Goal: Communication & Community: Answer question/provide support

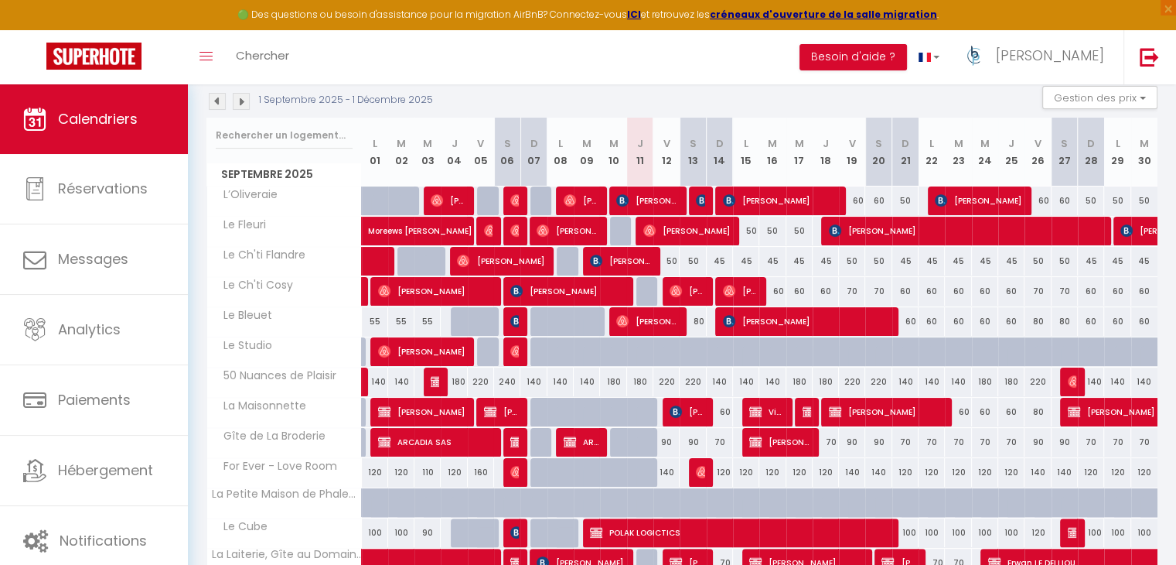
scroll to position [232, 0]
drag, startPoint x: 629, startPoint y: 258, endPoint x: 652, endPoint y: 261, distance: 22.8
click at [629, 258] on span "[PERSON_NAME]" at bounding box center [620, 260] width 61 height 29
select select "OK"
select select "36459"
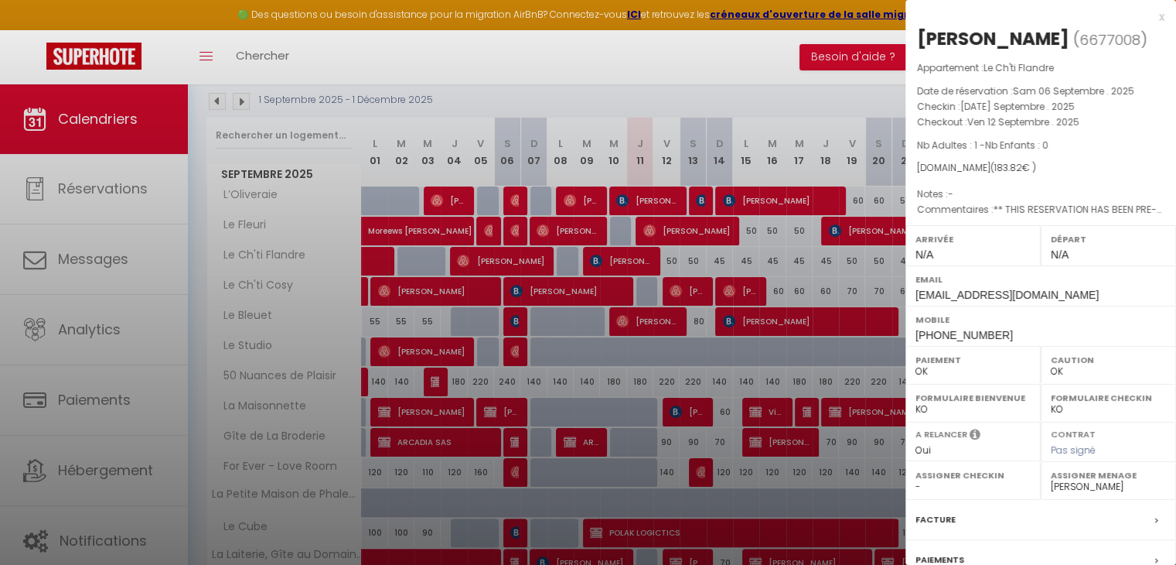
click at [820, 270] on div at bounding box center [588, 282] width 1176 height 565
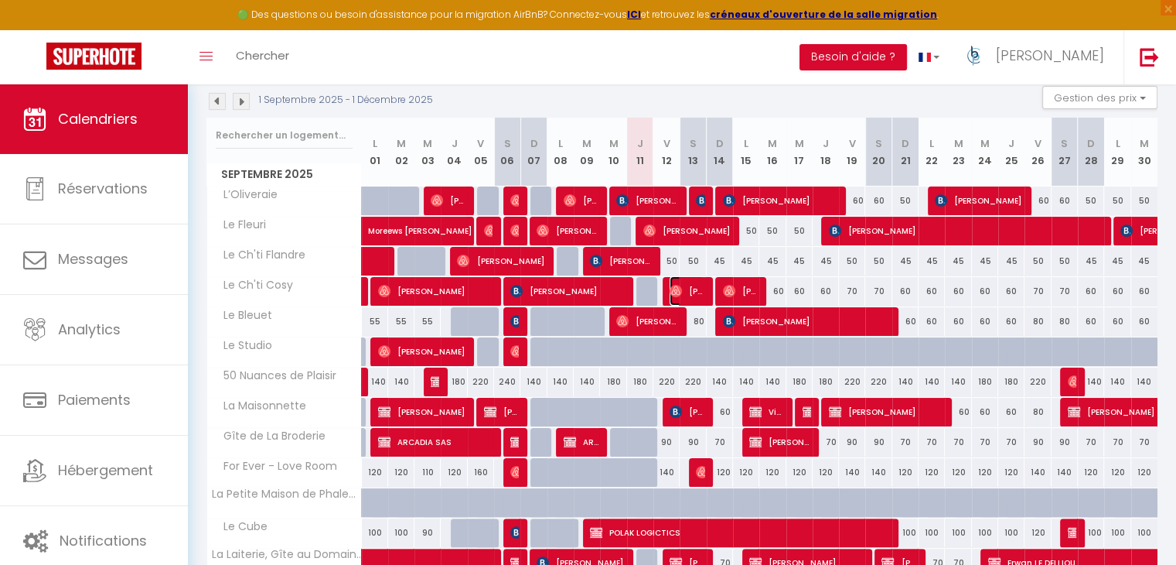
drag, startPoint x: 687, startPoint y: 285, endPoint x: 953, endPoint y: 292, distance: 265.4
click at [687, 285] on span "[PERSON_NAME]" at bounding box center [687, 290] width 35 height 29
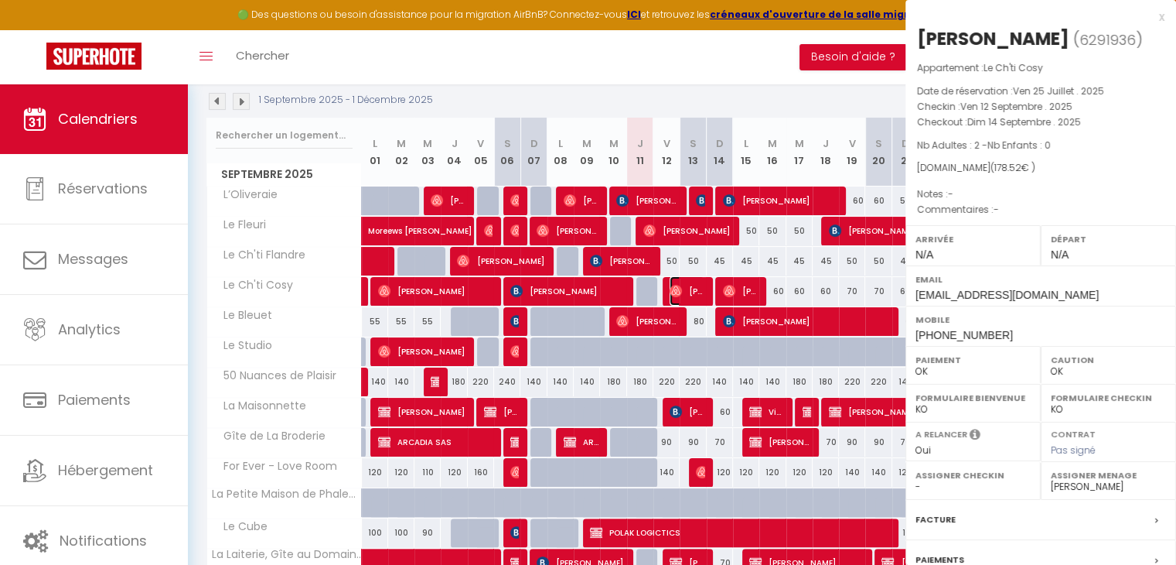
select select
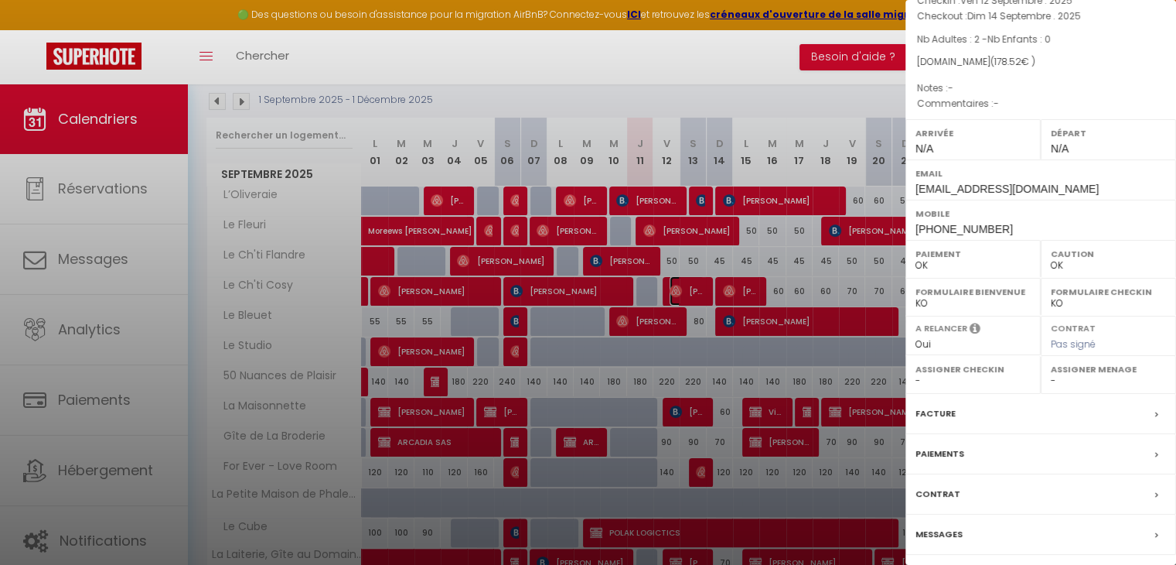
scroll to position [154, 0]
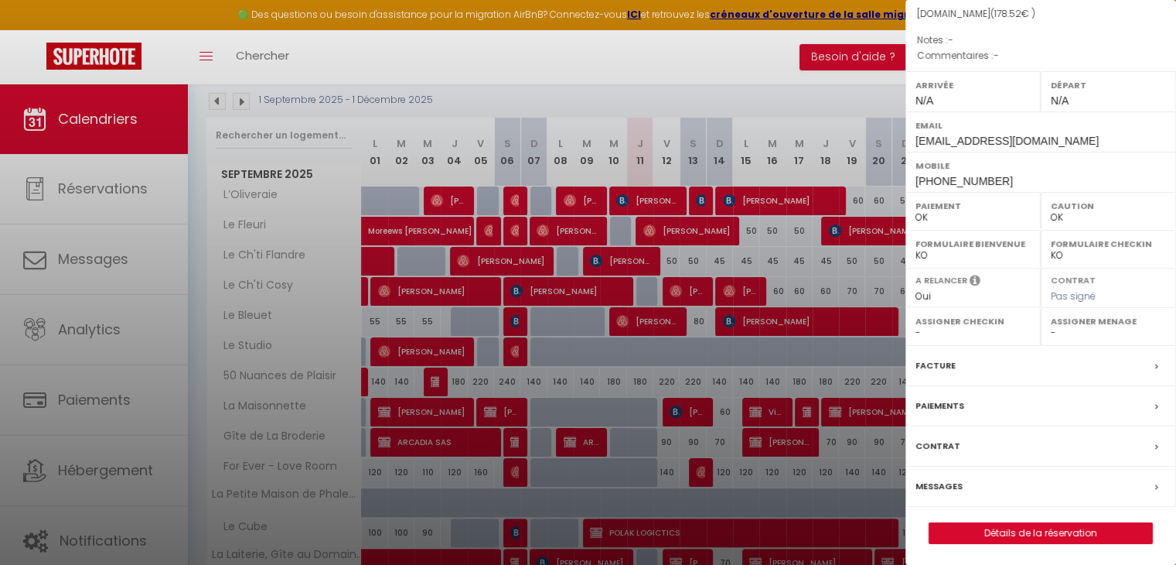
click at [963, 485] on div "Messages" at bounding box center [1041, 486] width 271 height 40
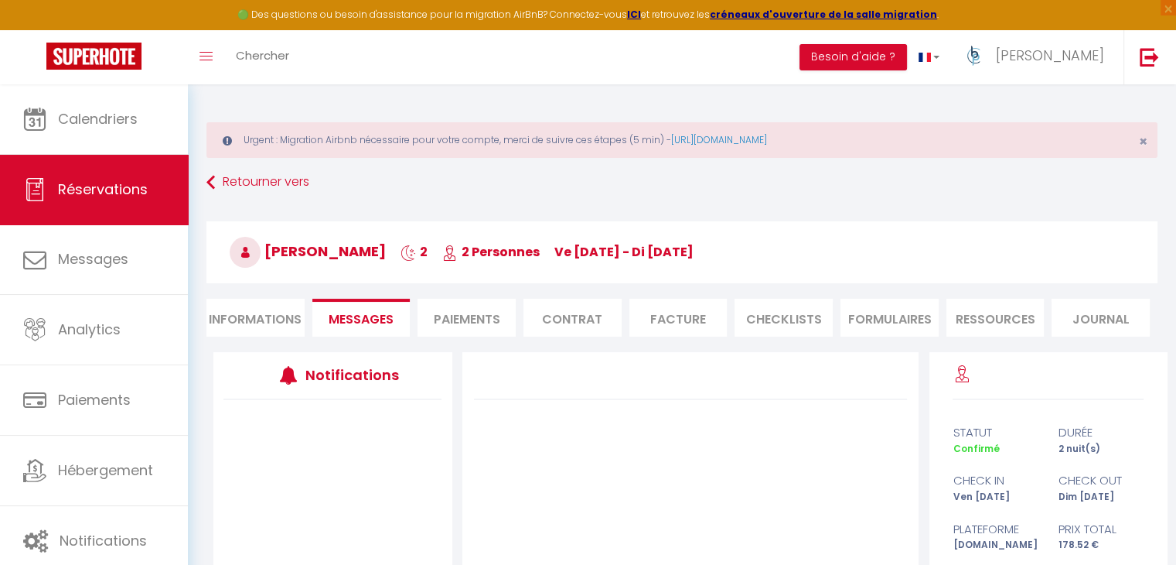
scroll to position [220, 0]
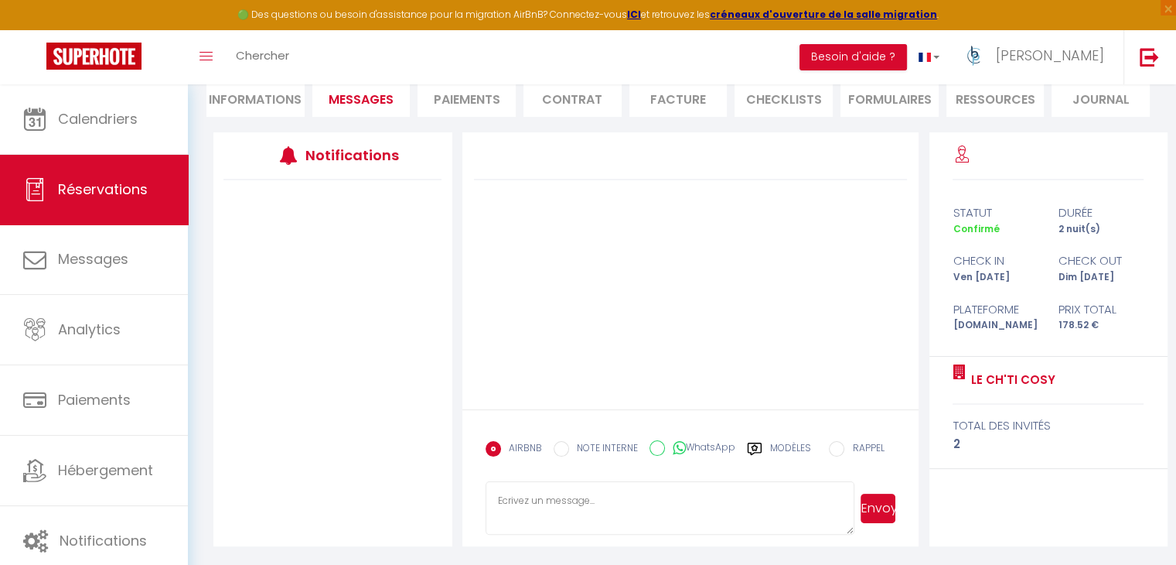
click at [624, 488] on textarea at bounding box center [671, 508] width 370 height 54
paste textarea "Bonjour X, En espérant que votre séjour au Ch'ti Cosy se prépare activement ! P…"
click at [633, 496] on textarea "Bonjour X, En espérant que votre séjour au Ch'ti Cosy se prépare activement ! P…" at bounding box center [671, 508] width 370 height 54
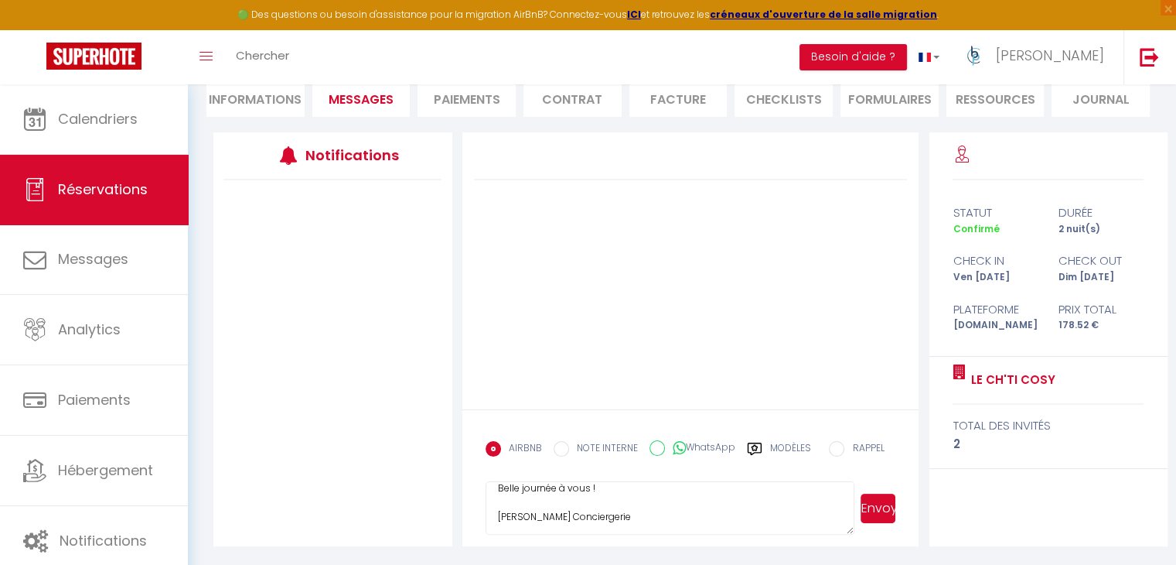
type textarea "Bonjour Clément, En espérant que votre séjour au Ch'ti Cosy se prépare activeme…"
click at [872, 511] on button "Envoyer" at bounding box center [878, 507] width 35 height 29
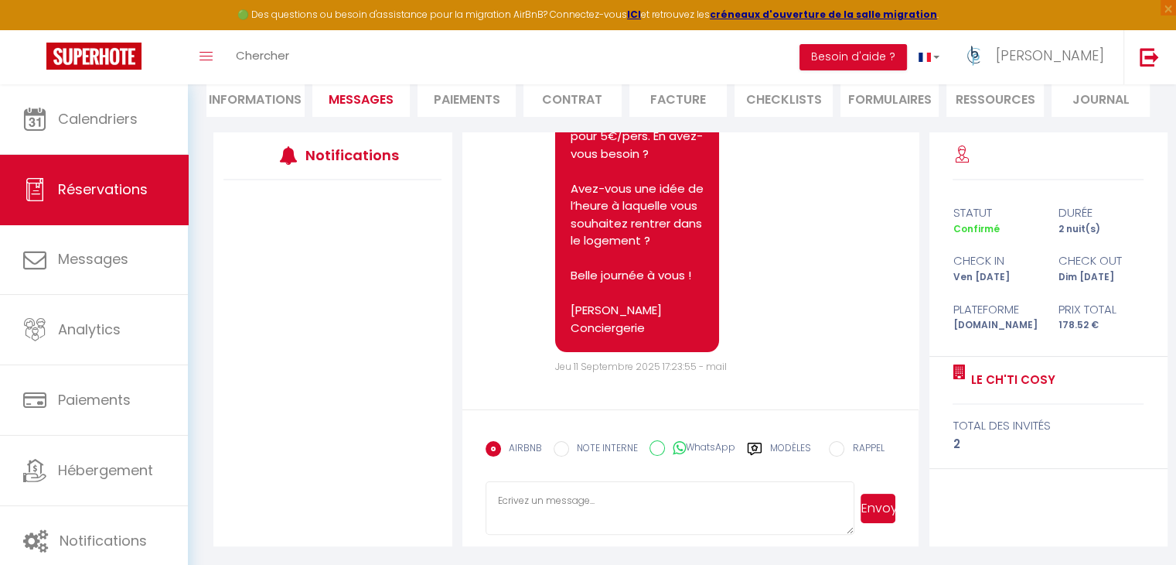
scroll to position [495, 0]
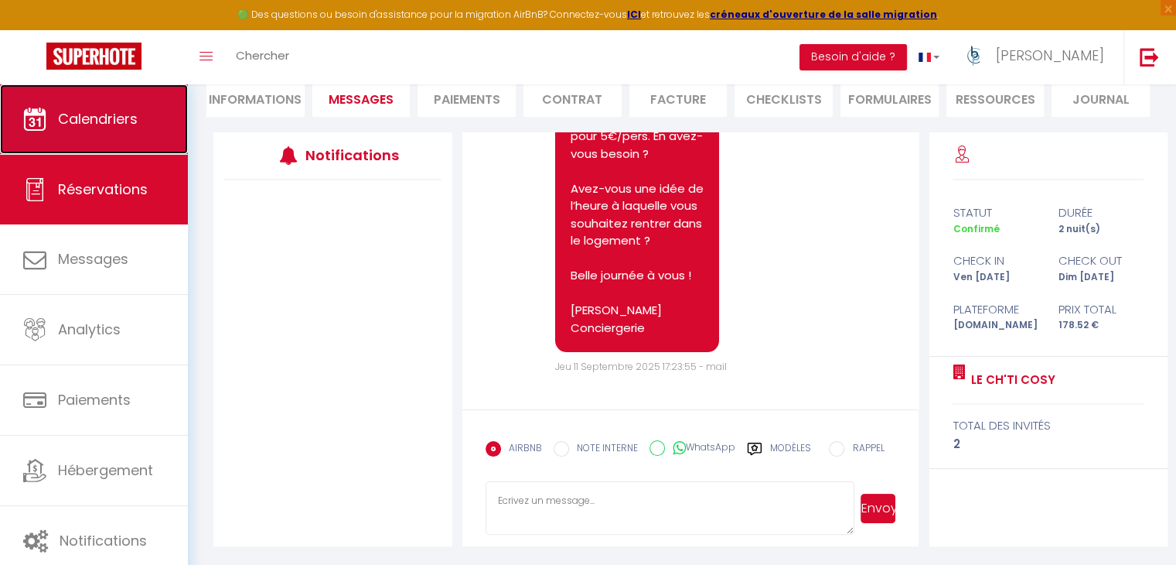
click at [46, 115] on icon at bounding box center [34, 118] width 23 height 23
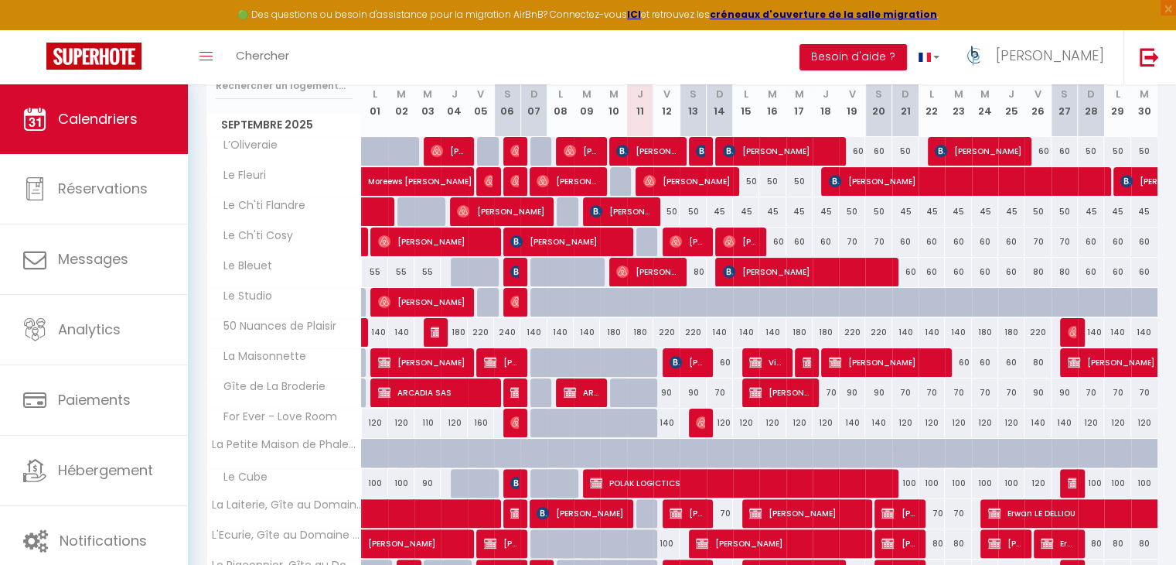
scroll to position [309, 0]
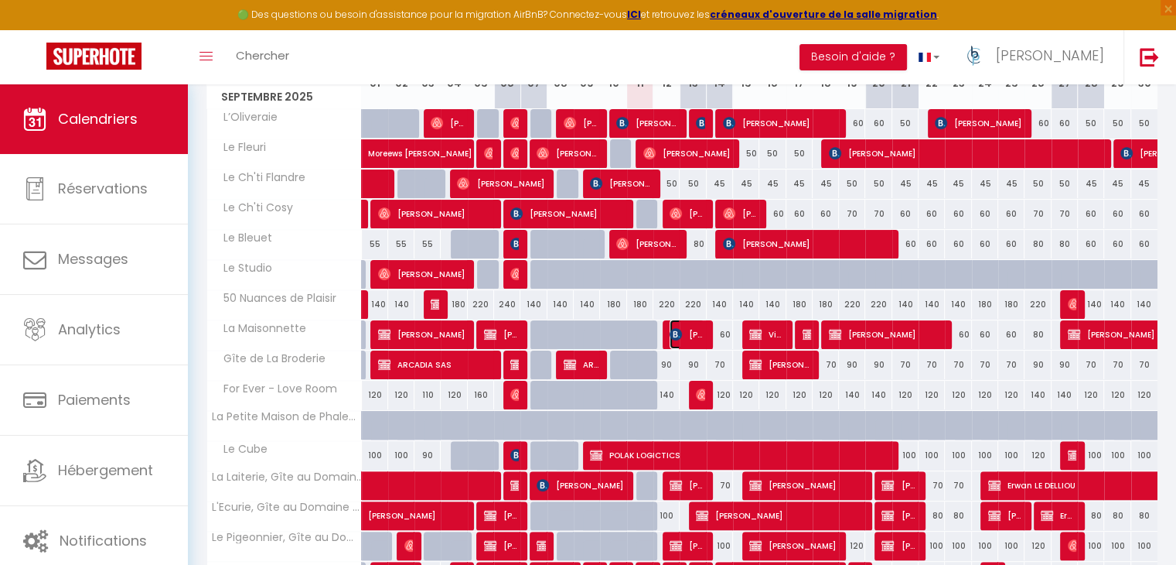
click at [685, 334] on span "[PERSON_NAME]" at bounding box center [687, 333] width 35 height 29
select select "OK"
select select "0"
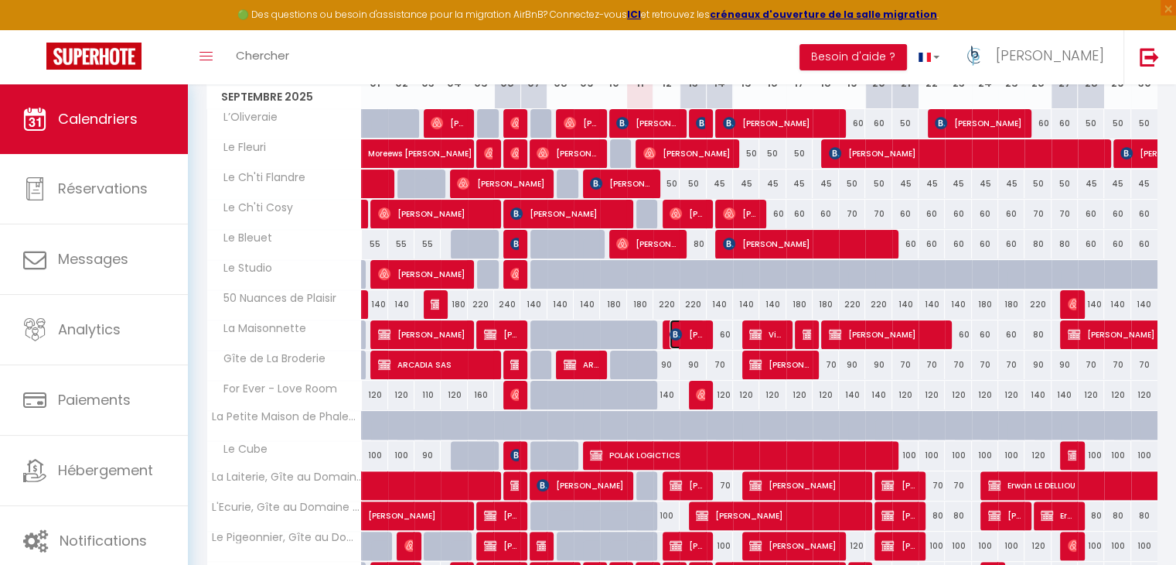
select select "1"
select select
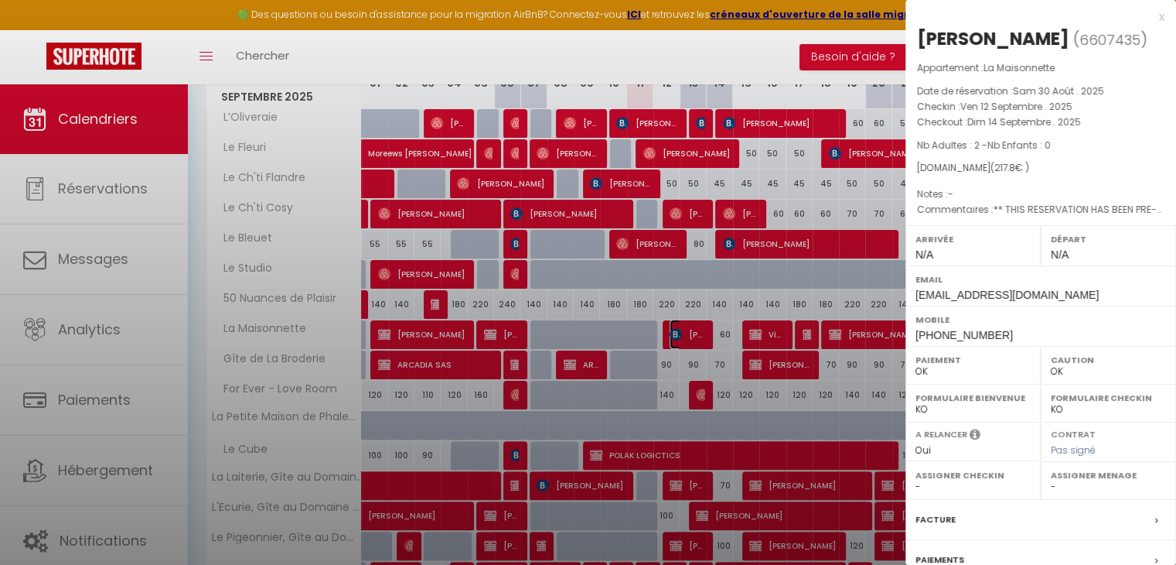
select select "36459"
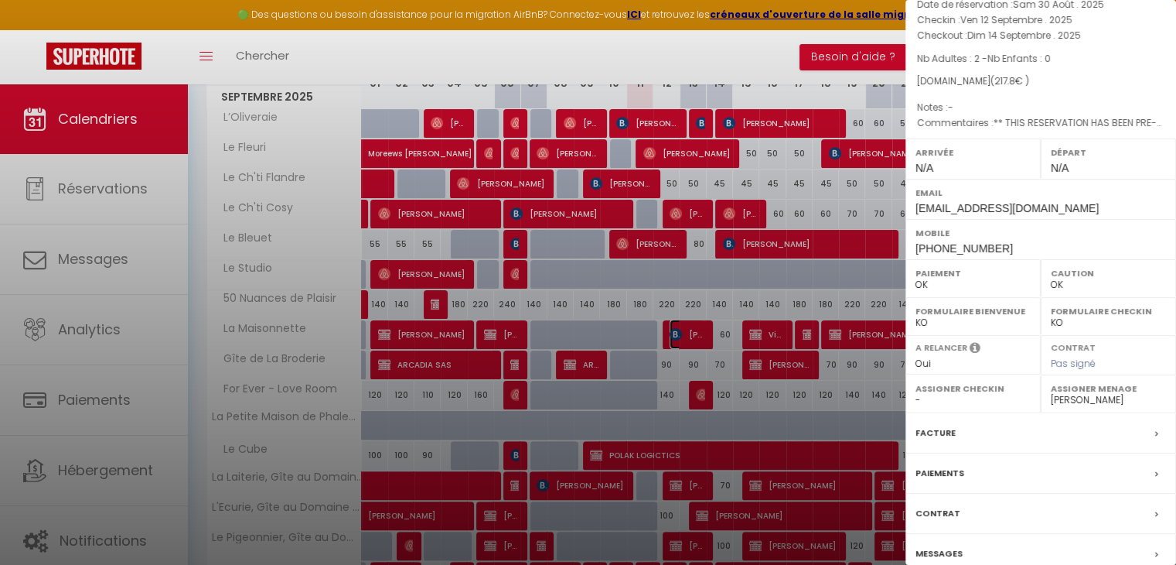
scroll to position [179, 0]
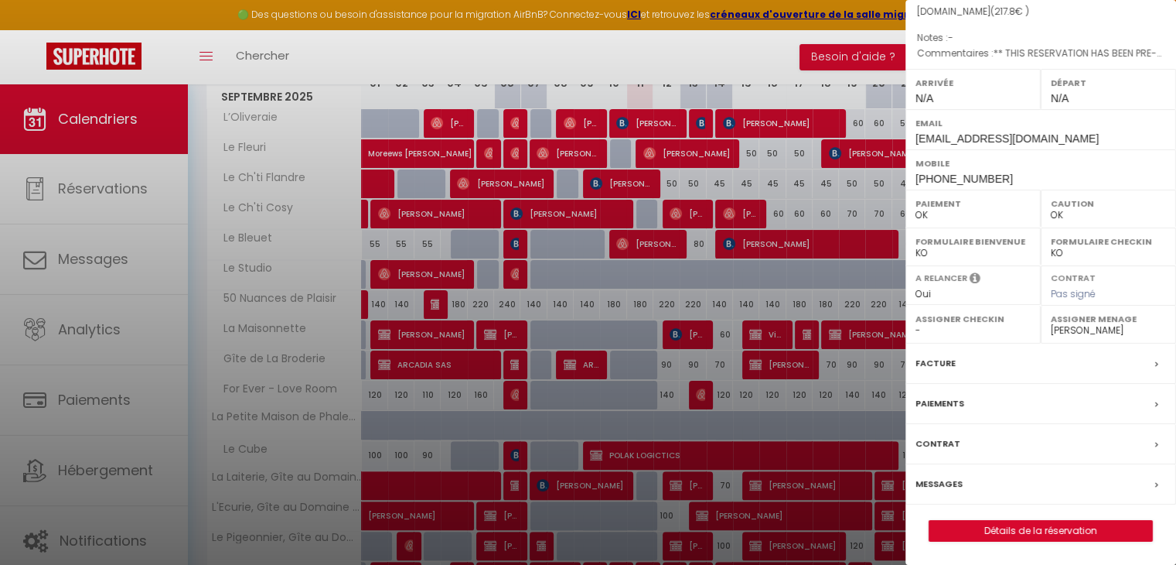
click at [951, 480] on label "Messages" at bounding box center [939, 484] width 47 height 16
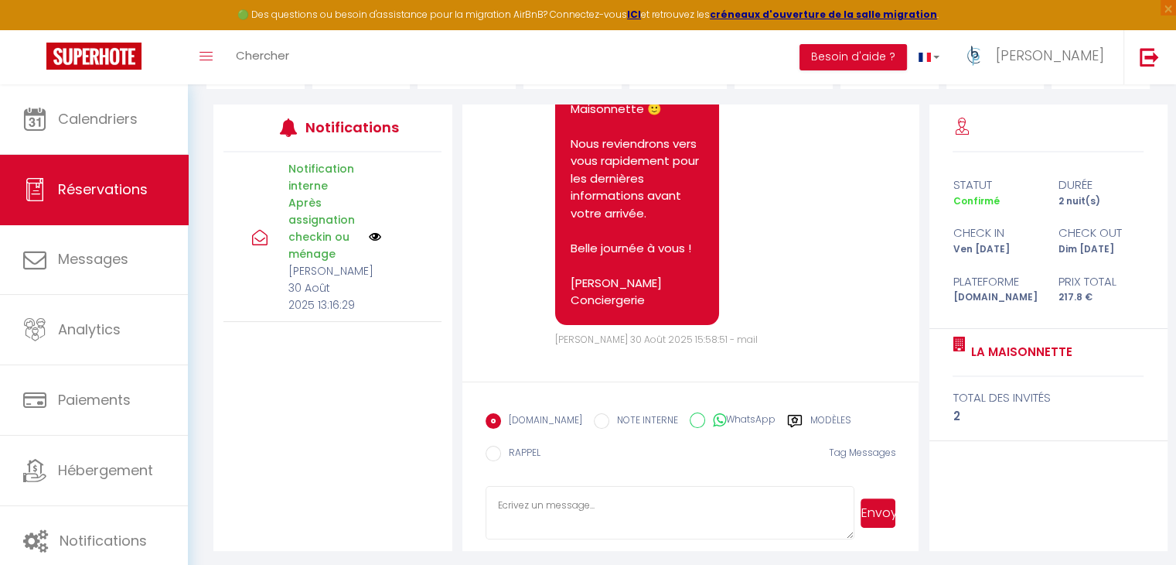
scroll to position [251, 0]
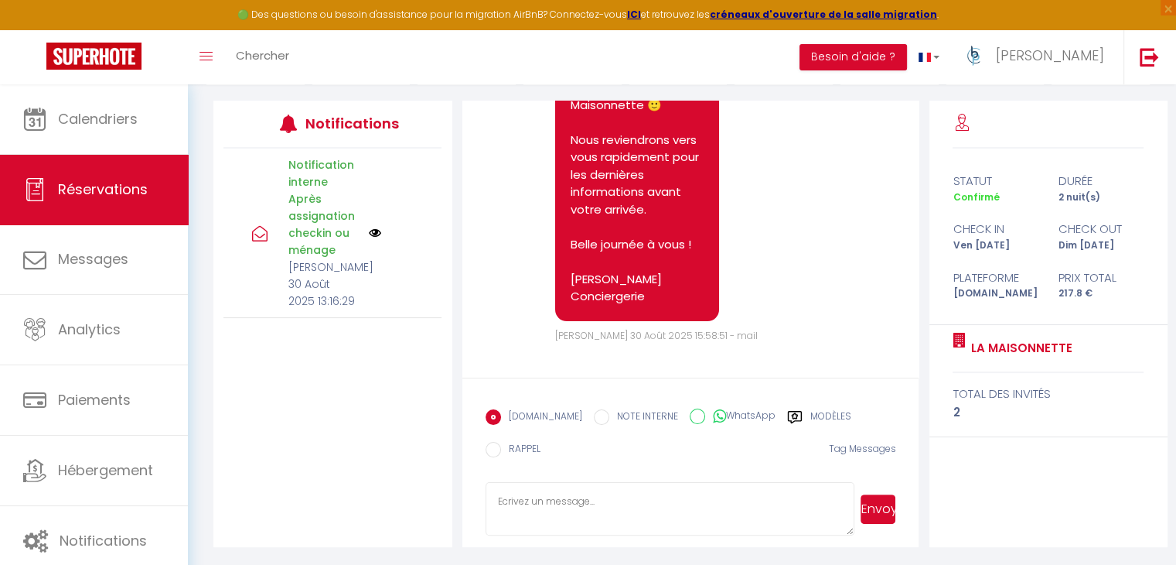
click at [594, 511] on textarea at bounding box center [671, 509] width 370 height 54
paste textarea "Bonjour X, En espérant que votre séjour à La Maisonnette se prépare activement …"
click at [610, 496] on textarea "Bonjour X, En espérant que votre séjour à La Maisonnette se prépare activement …" at bounding box center [671, 509] width 370 height 54
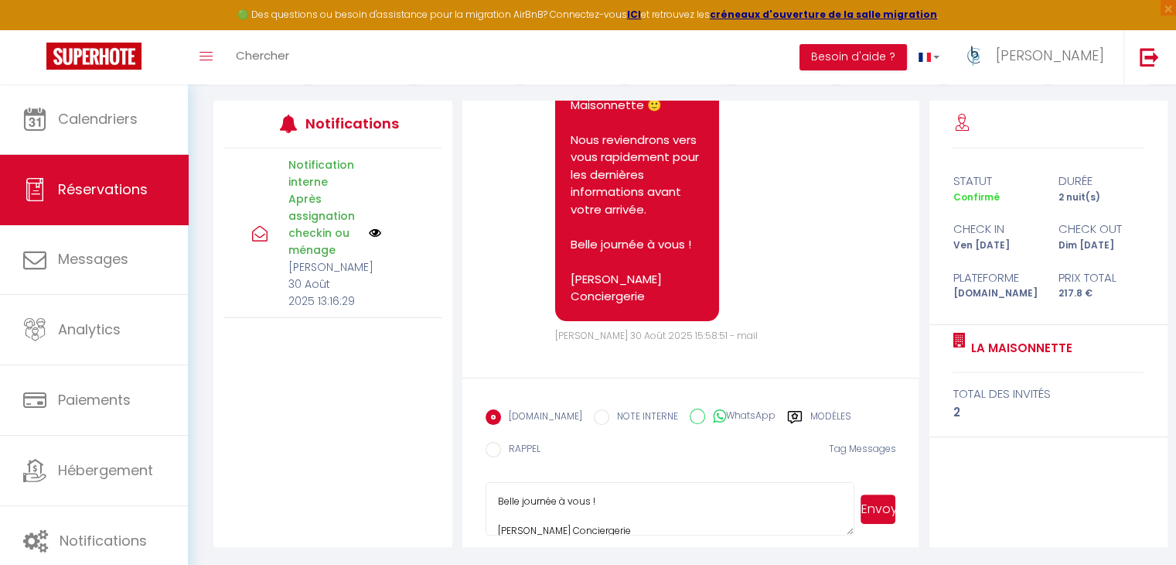
type textarea "Bonjour Christophe, En espérant que votre séjour à La Maisonnette se prépare ac…"
click at [872, 506] on button "Envoyer" at bounding box center [878, 508] width 35 height 29
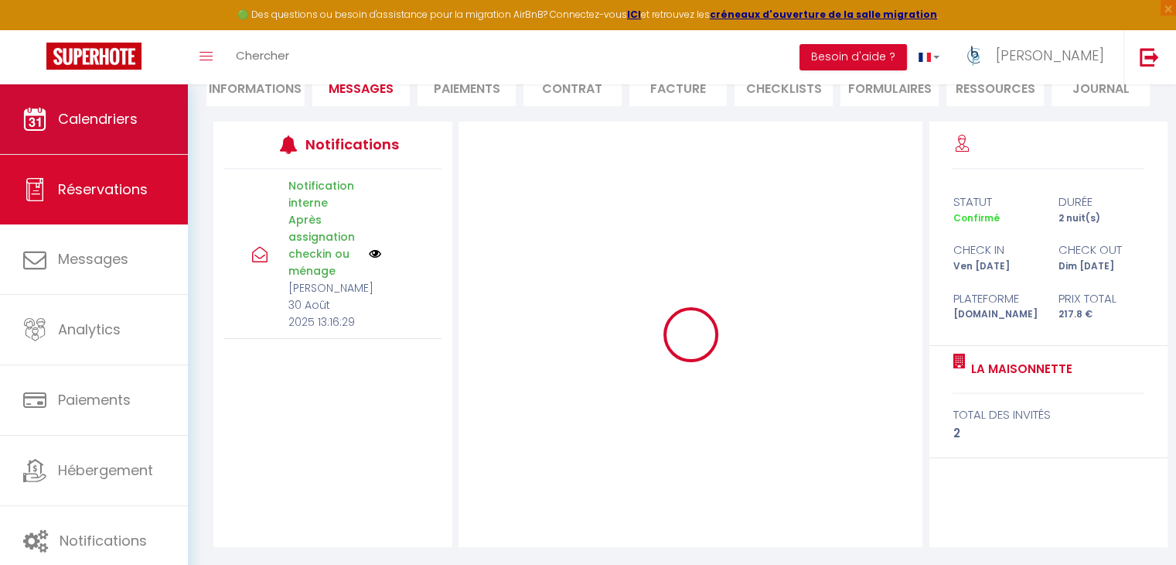
scroll to position [0, 0]
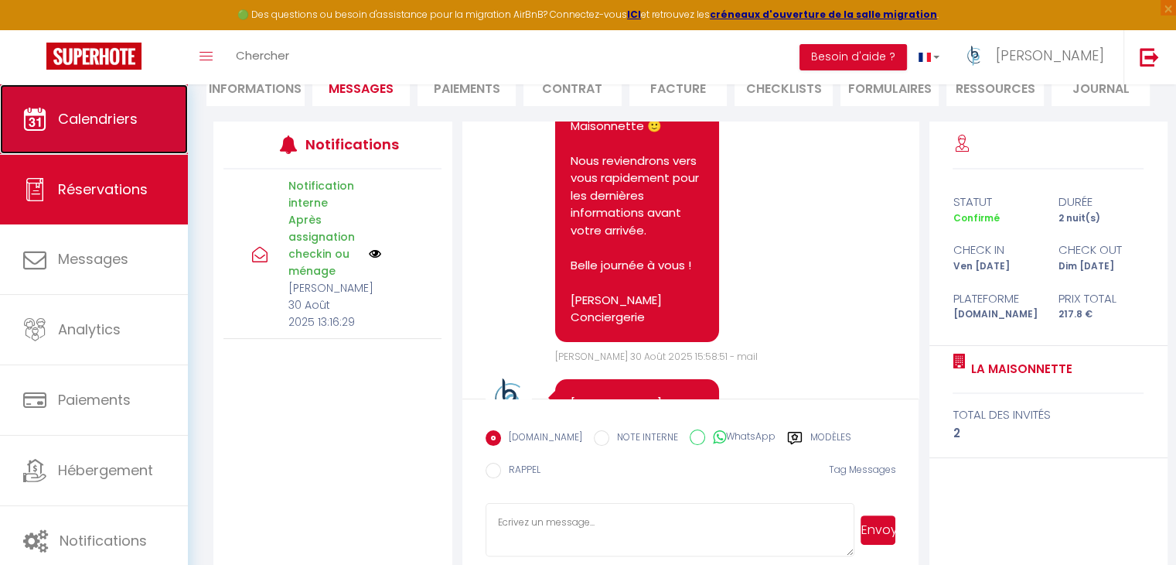
click at [94, 102] on link "Calendriers" at bounding box center [94, 119] width 188 height 70
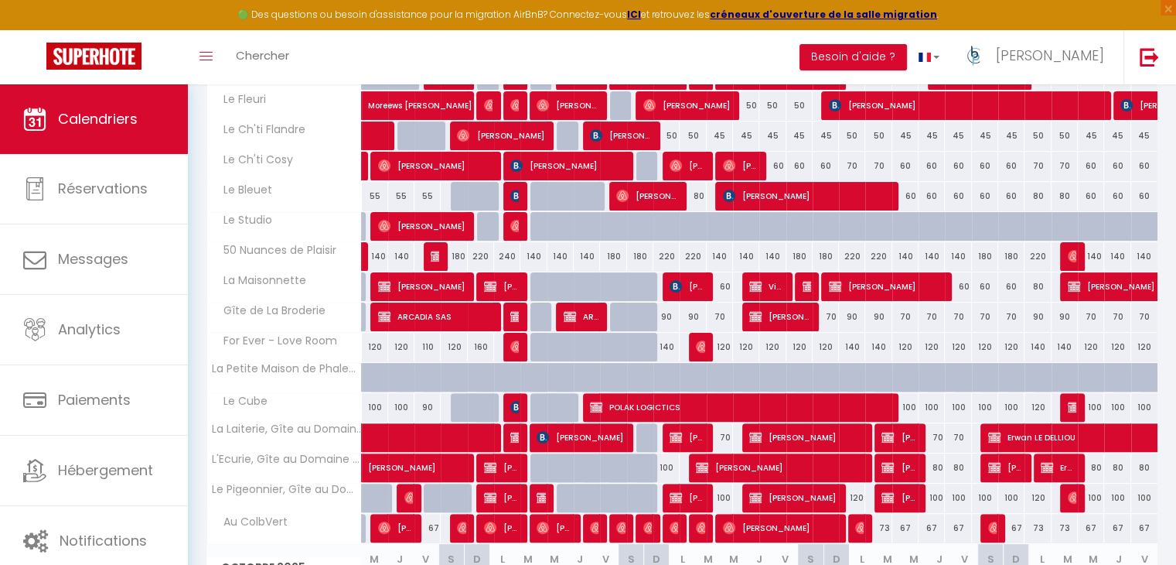
scroll to position [387, 0]
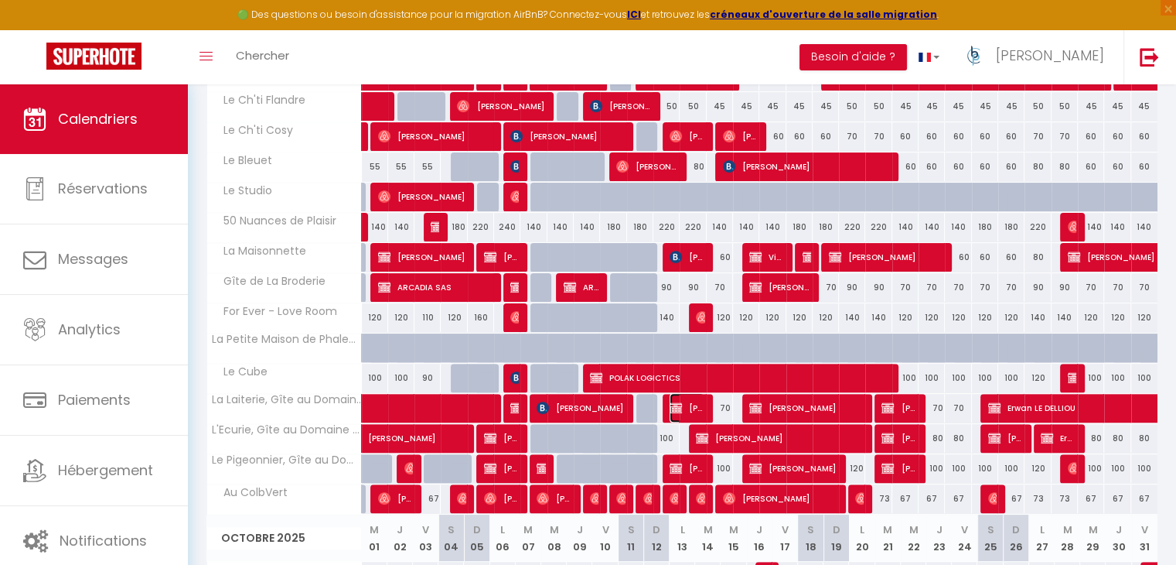
click at [681, 406] on img at bounding box center [676, 407] width 12 height 12
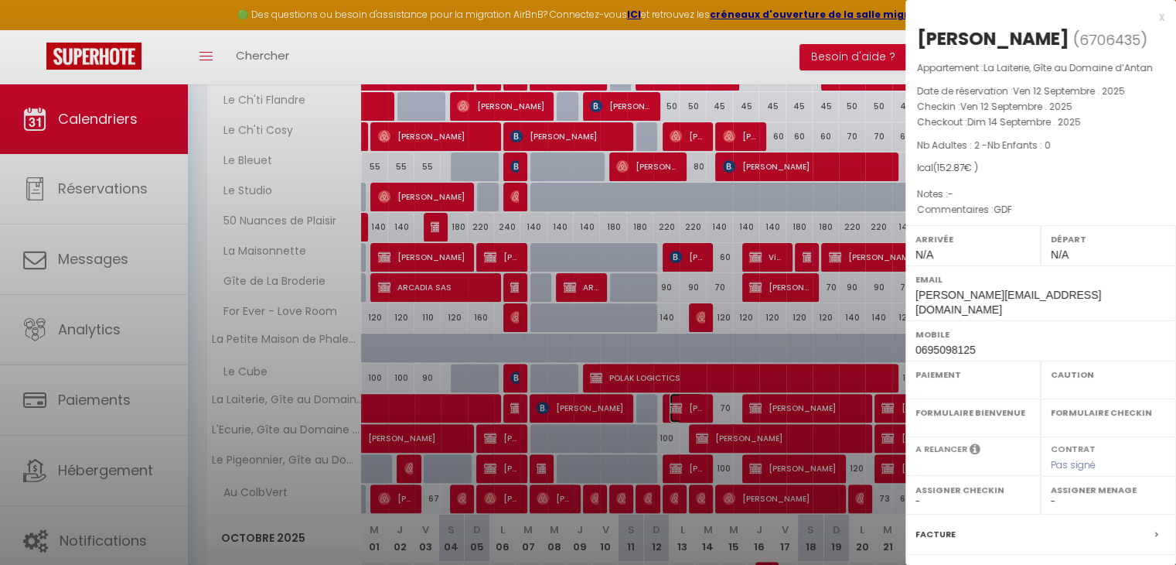
select select "OK"
select select "KO"
select select "0"
select select "1"
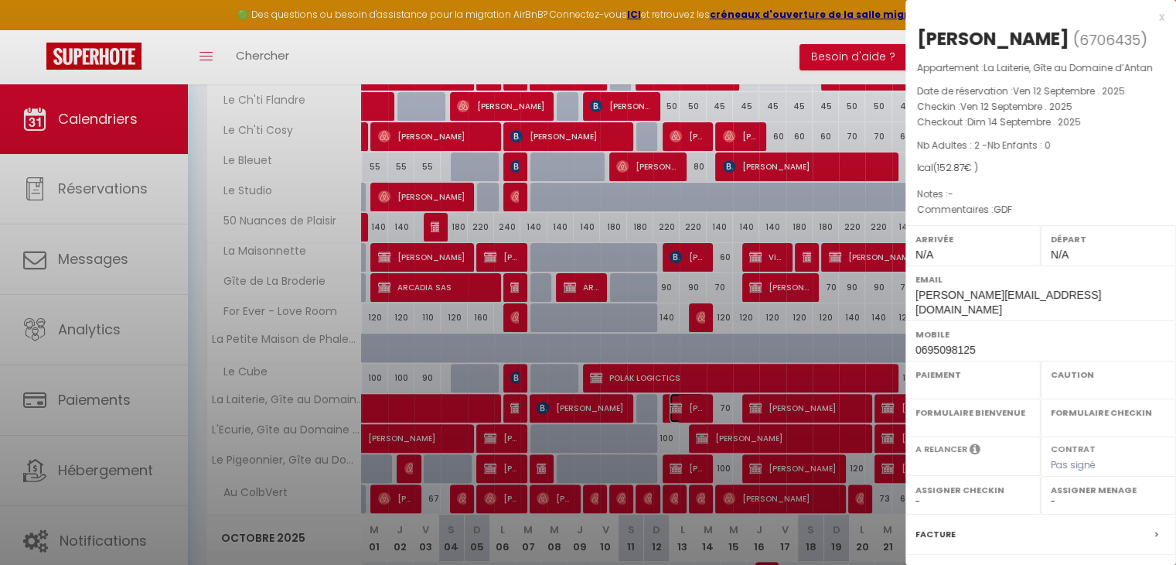
select select
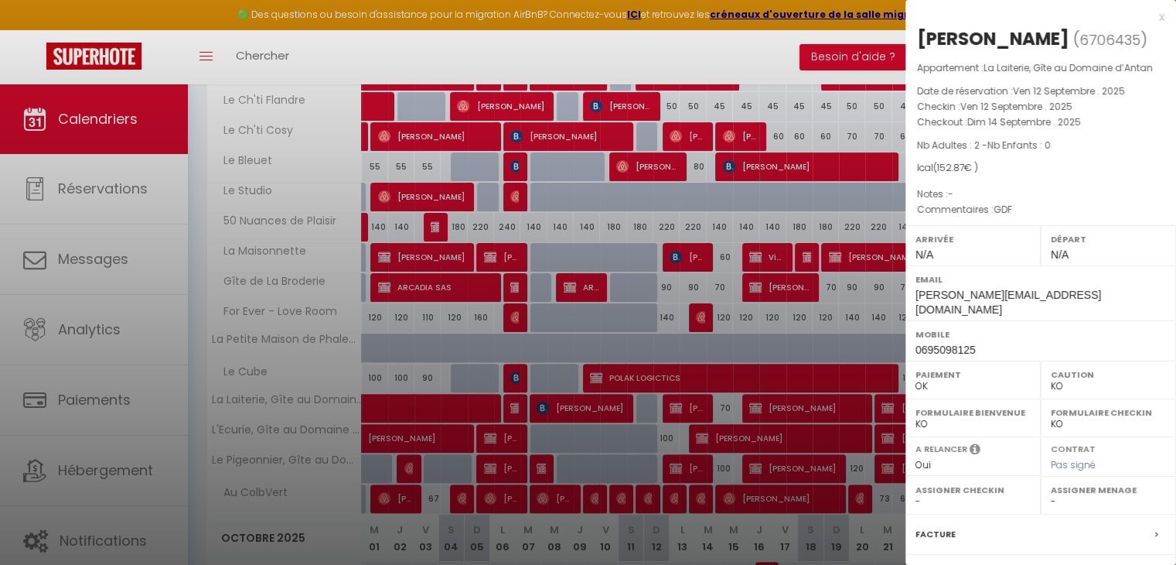
click at [765, 336] on div at bounding box center [588, 282] width 1176 height 565
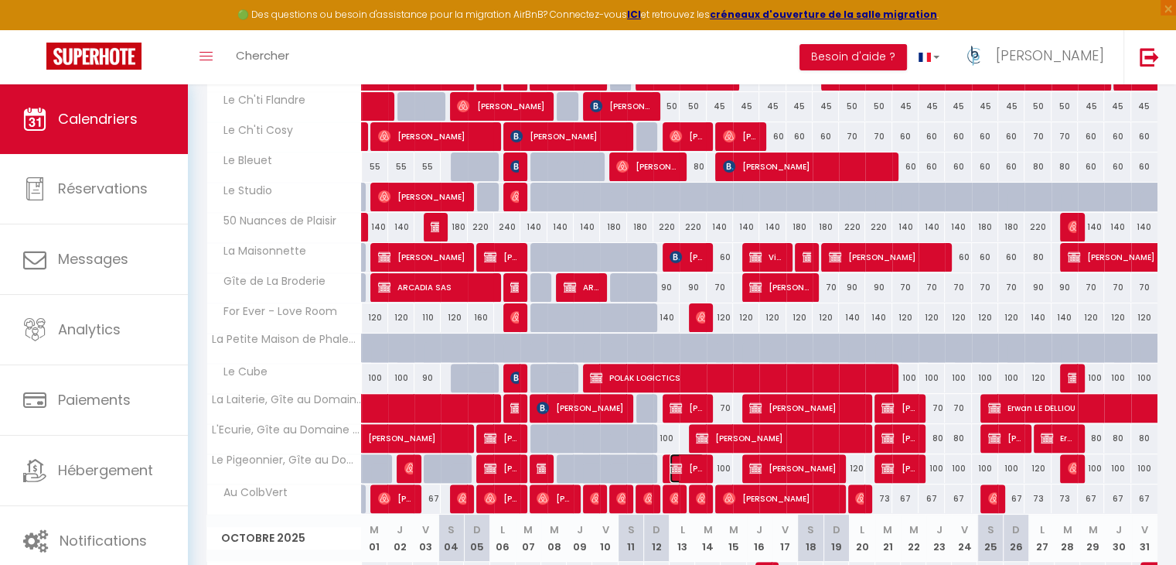
click at [684, 465] on span "[PERSON_NAME]" at bounding box center [687, 467] width 35 height 29
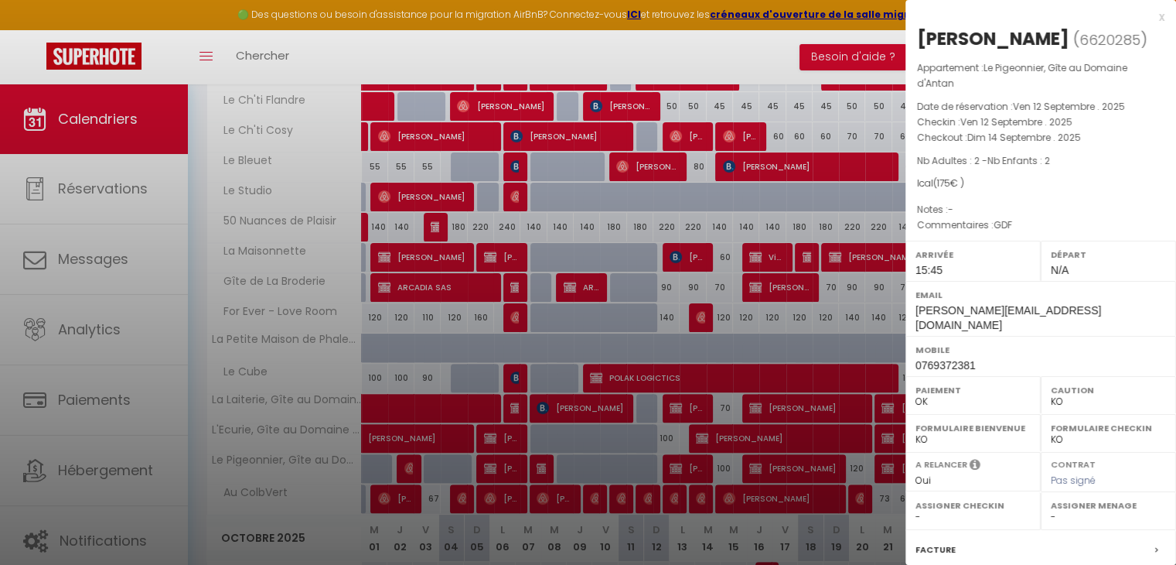
click at [779, 374] on div at bounding box center [588, 282] width 1176 height 565
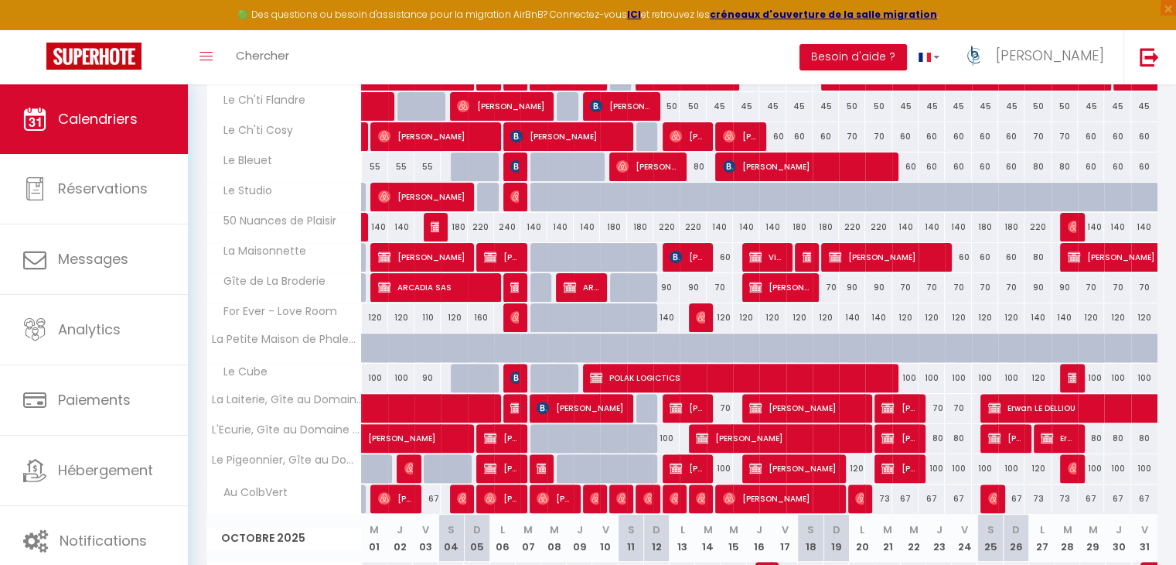
scroll to position [464, 0]
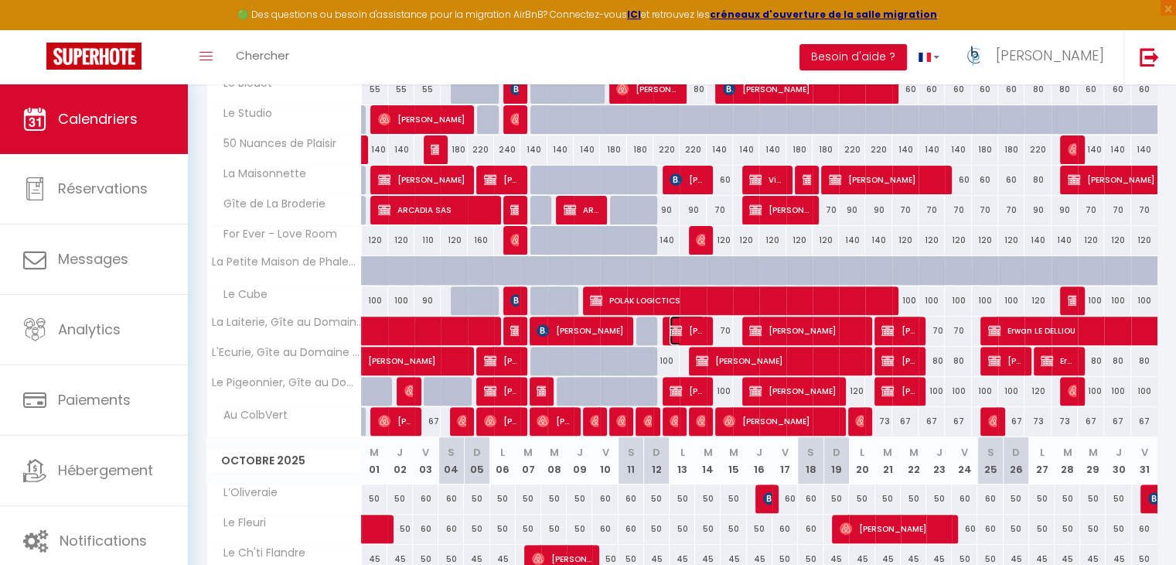
click at [693, 329] on span "[PERSON_NAME]" at bounding box center [687, 330] width 35 height 29
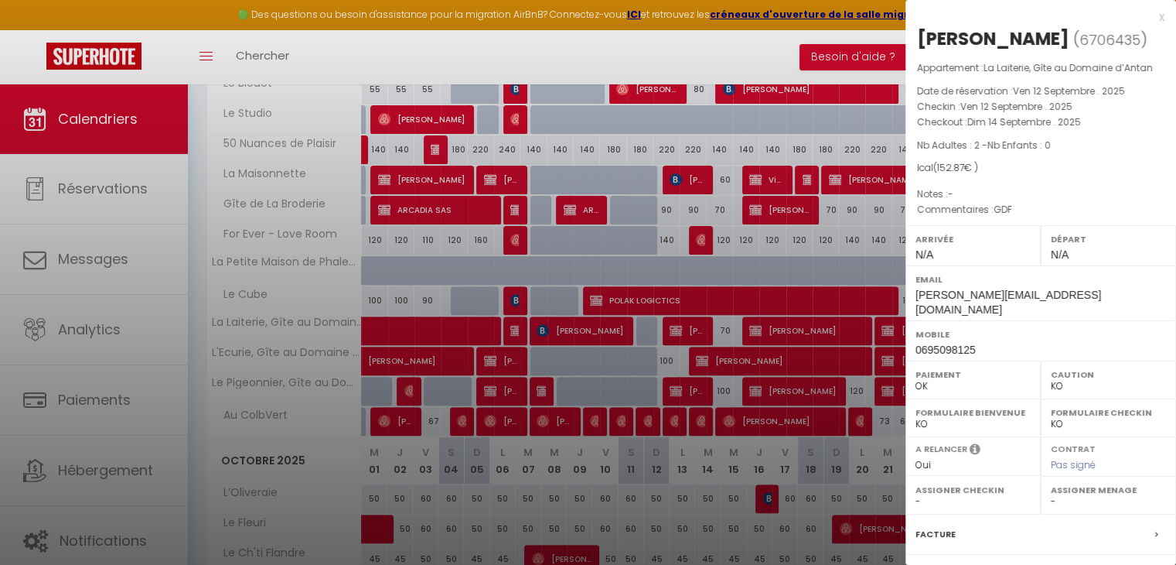
click at [693, 329] on div at bounding box center [588, 282] width 1176 height 565
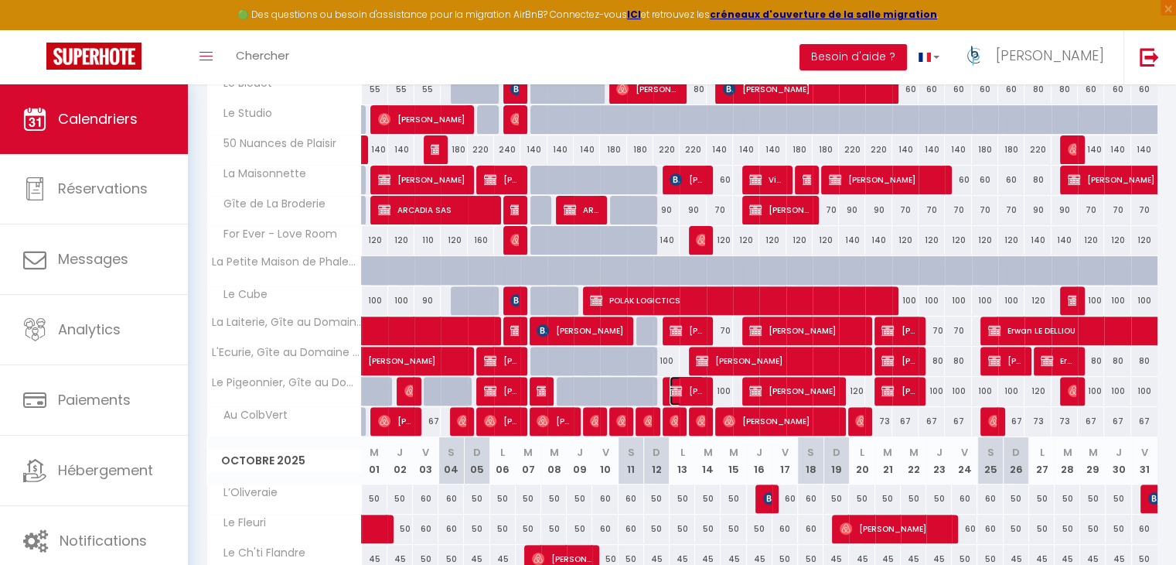
click at [691, 390] on span "[PERSON_NAME]" at bounding box center [687, 390] width 35 height 29
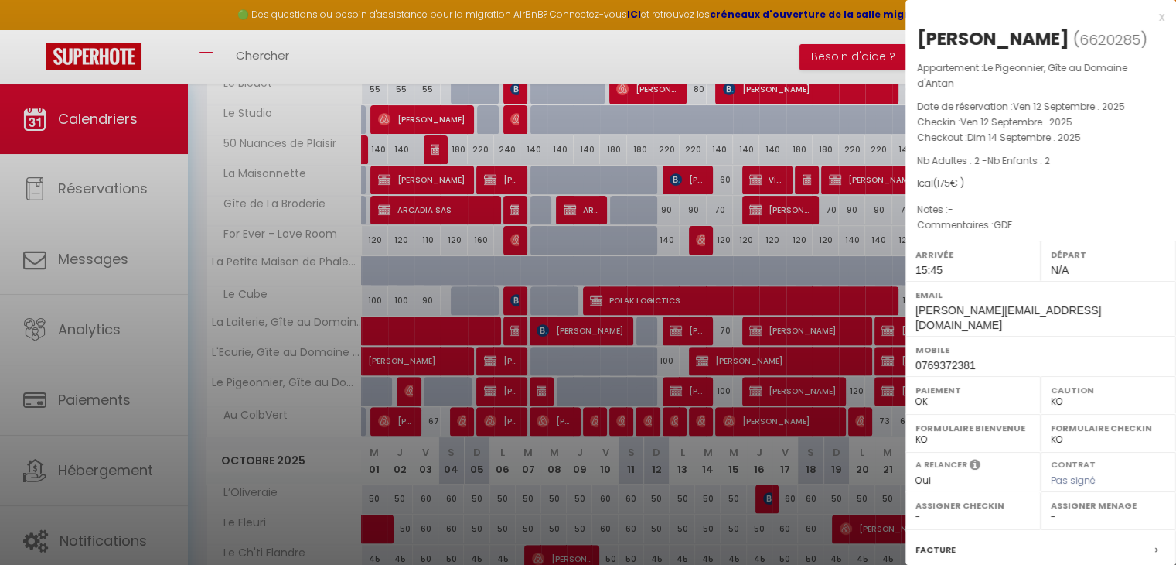
click at [766, 339] on div at bounding box center [588, 282] width 1176 height 565
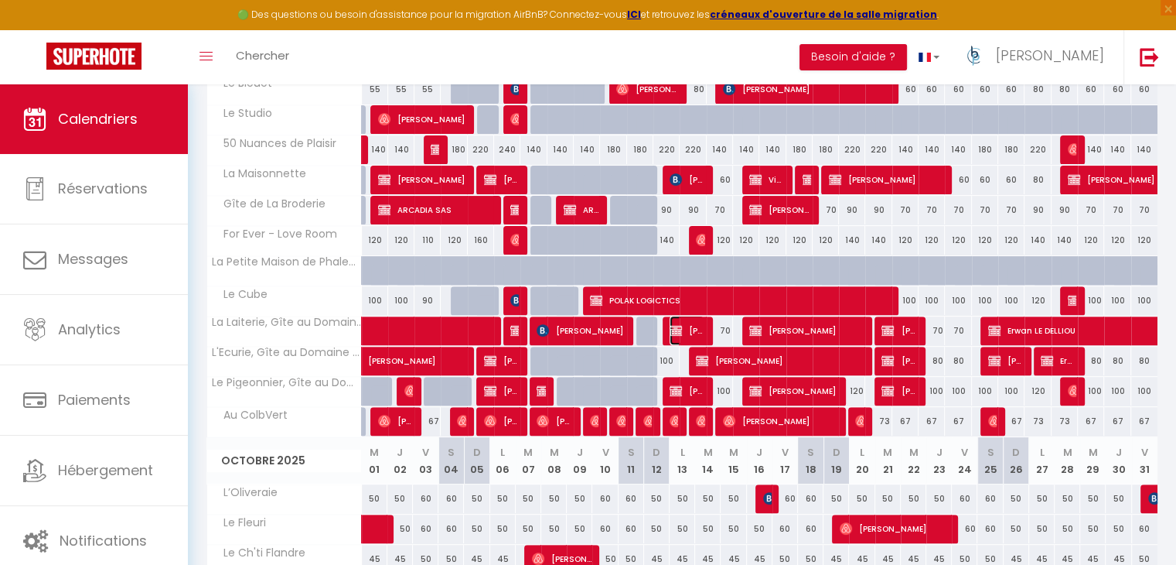
click at [682, 323] on span "[PERSON_NAME]" at bounding box center [687, 330] width 35 height 29
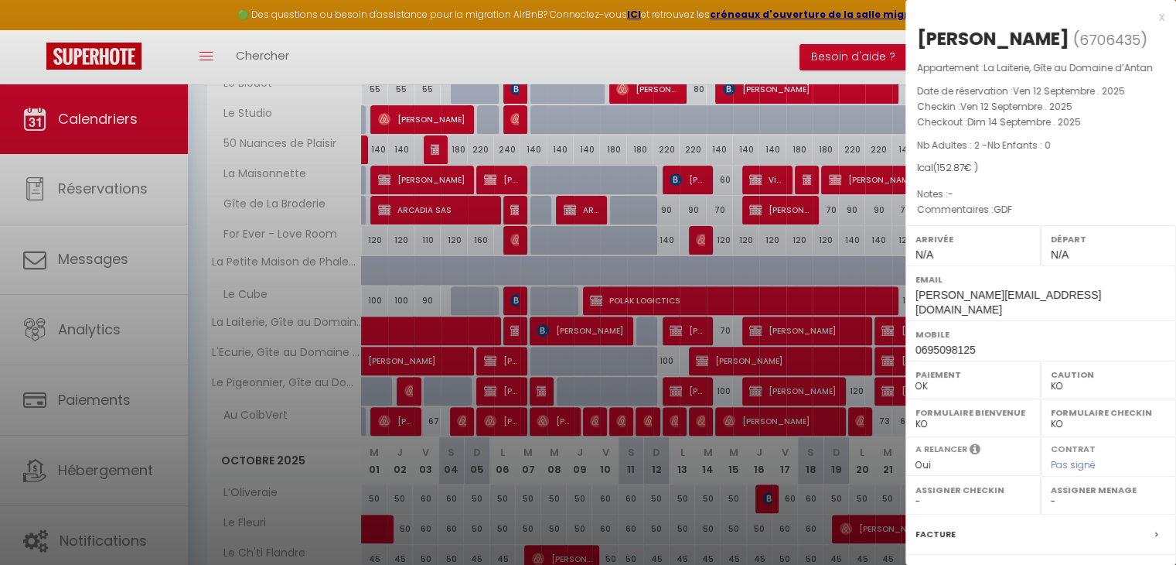
click at [693, 304] on div at bounding box center [588, 282] width 1176 height 565
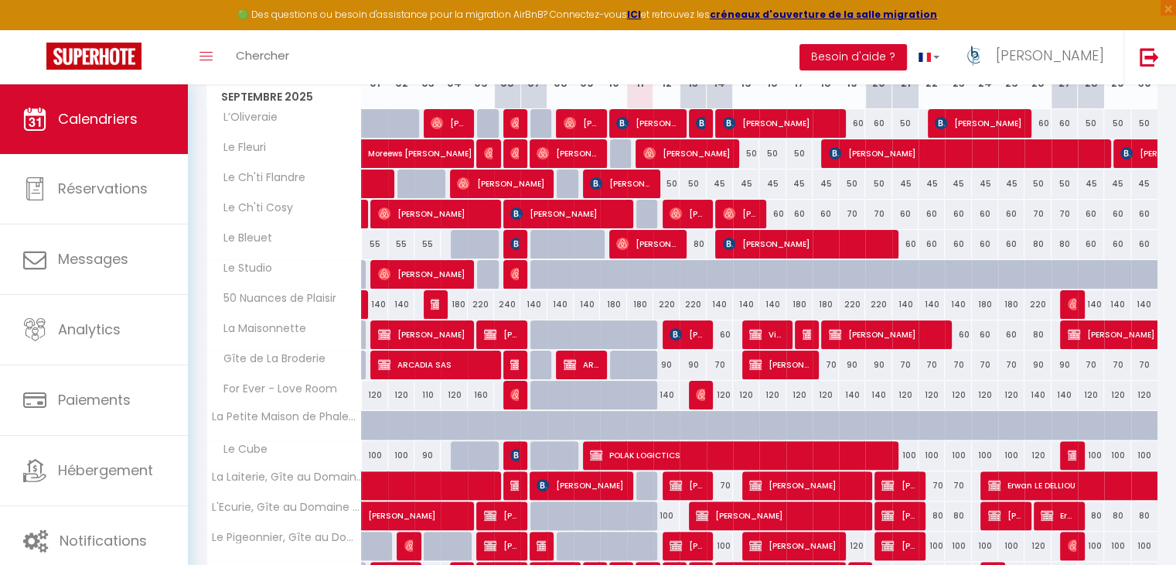
scroll to position [387, 0]
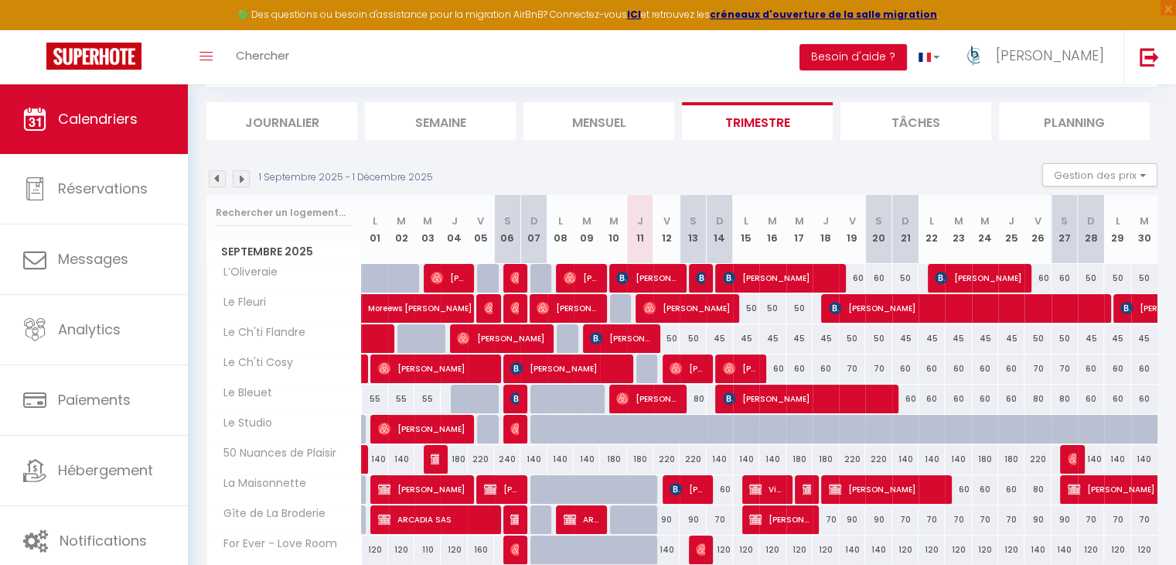
click at [218, 180] on img at bounding box center [217, 178] width 17 height 17
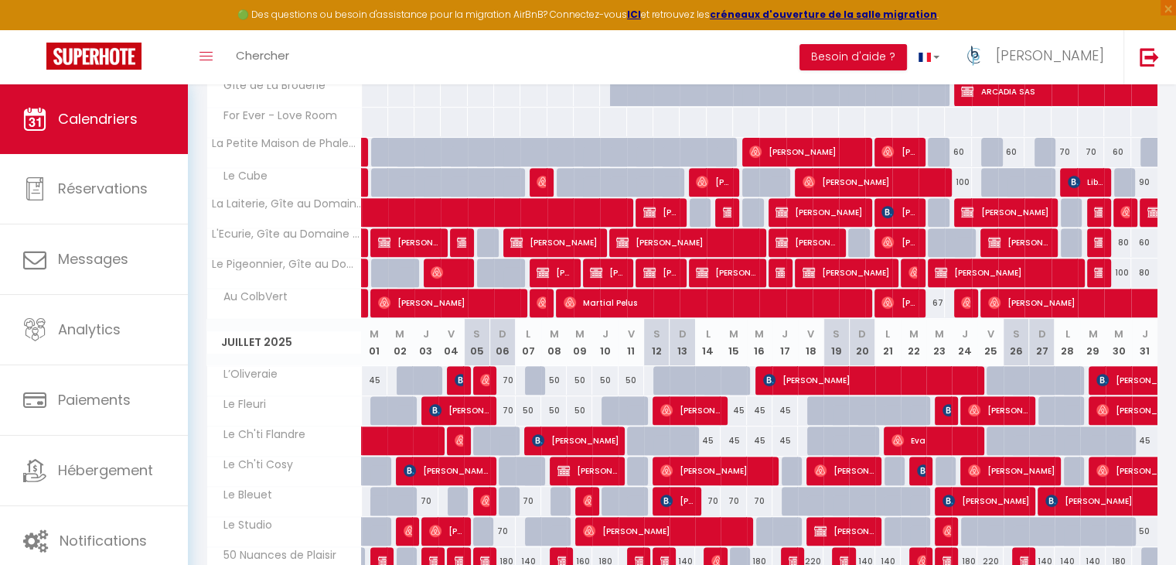
scroll to position [541, 0]
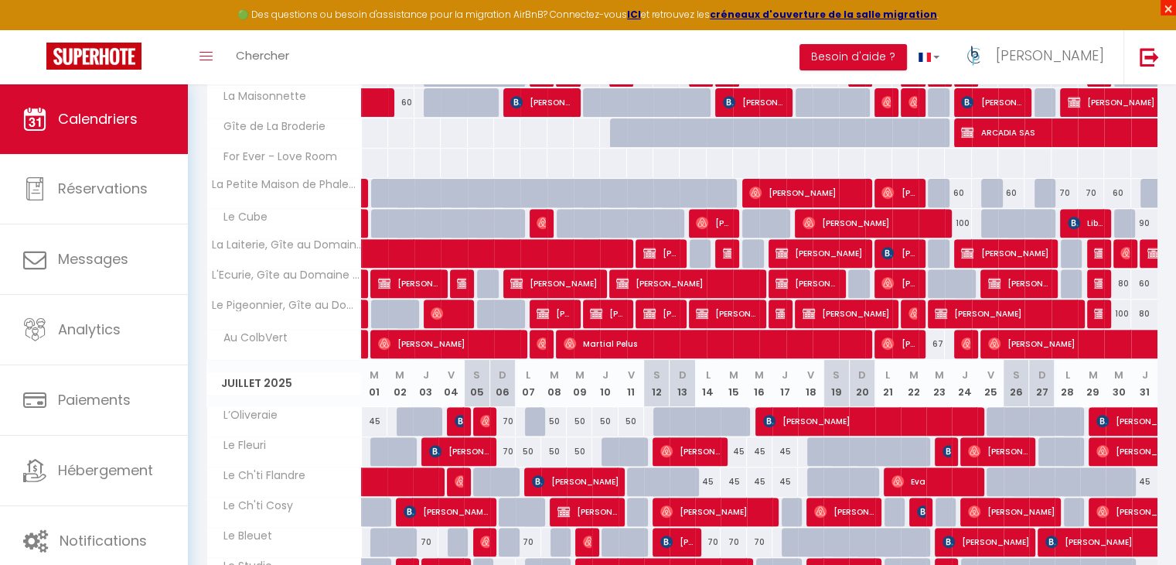
click at [1171, 8] on span "×" at bounding box center [1168, 7] width 15 height 15
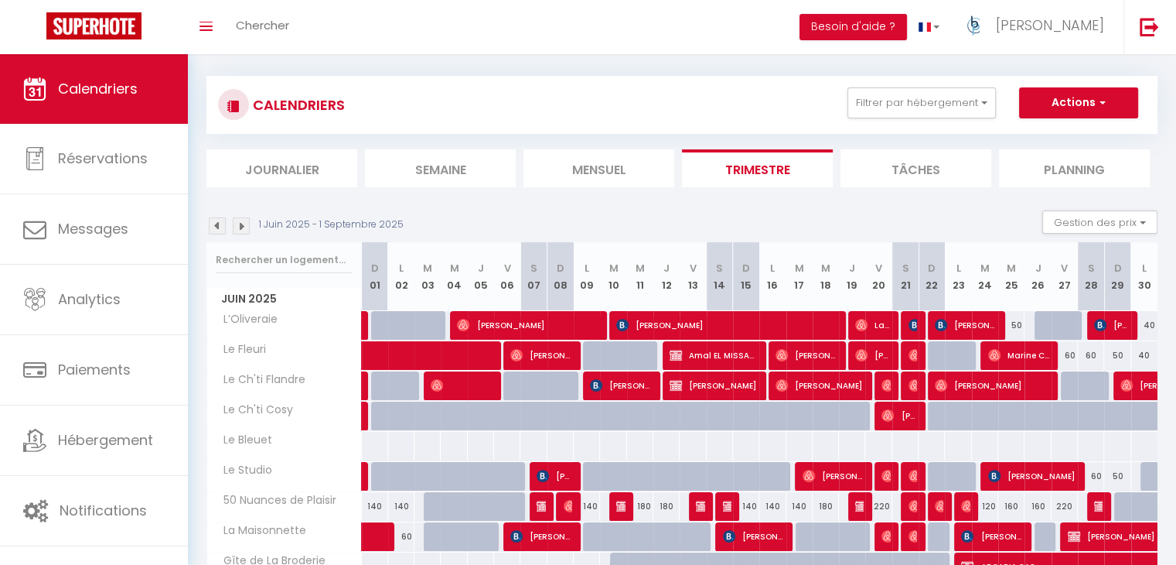
click at [244, 227] on img at bounding box center [241, 225] width 17 height 17
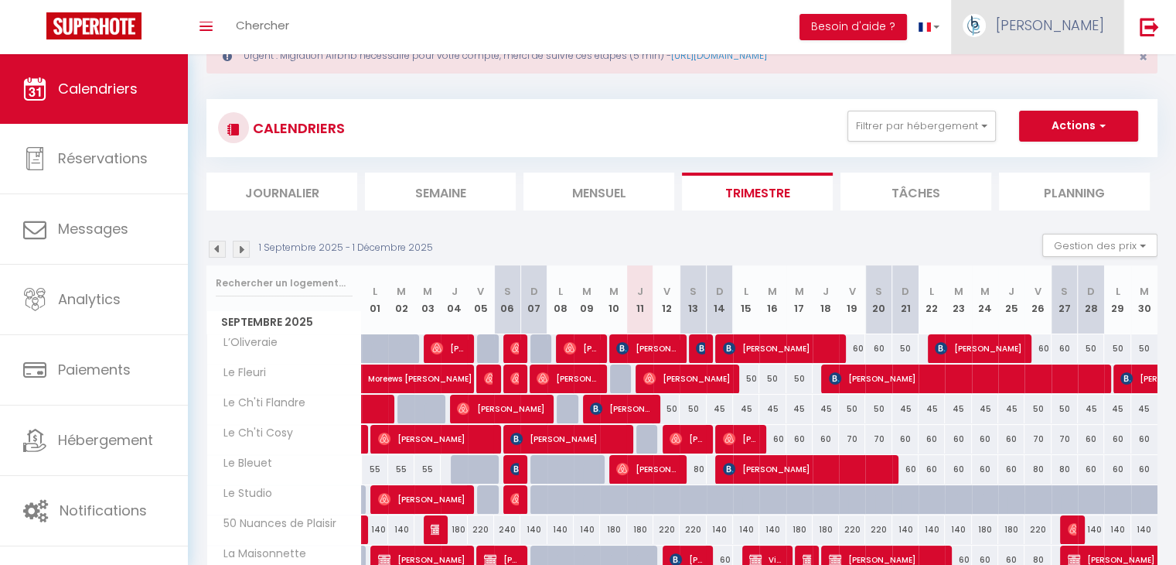
scroll to position [77, 0]
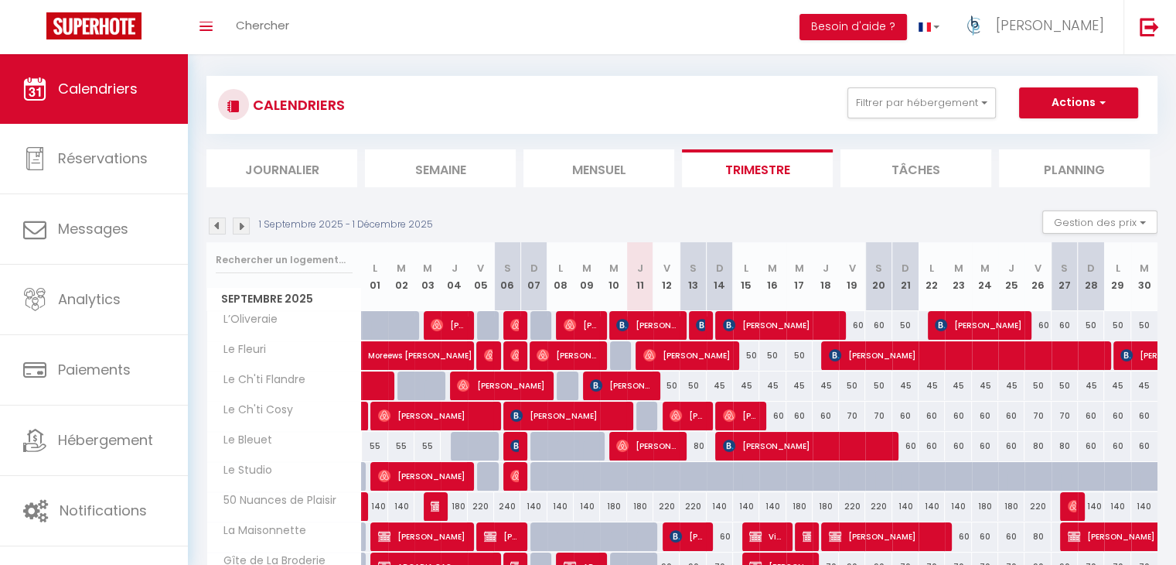
click at [244, 223] on img at bounding box center [241, 225] width 17 height 17
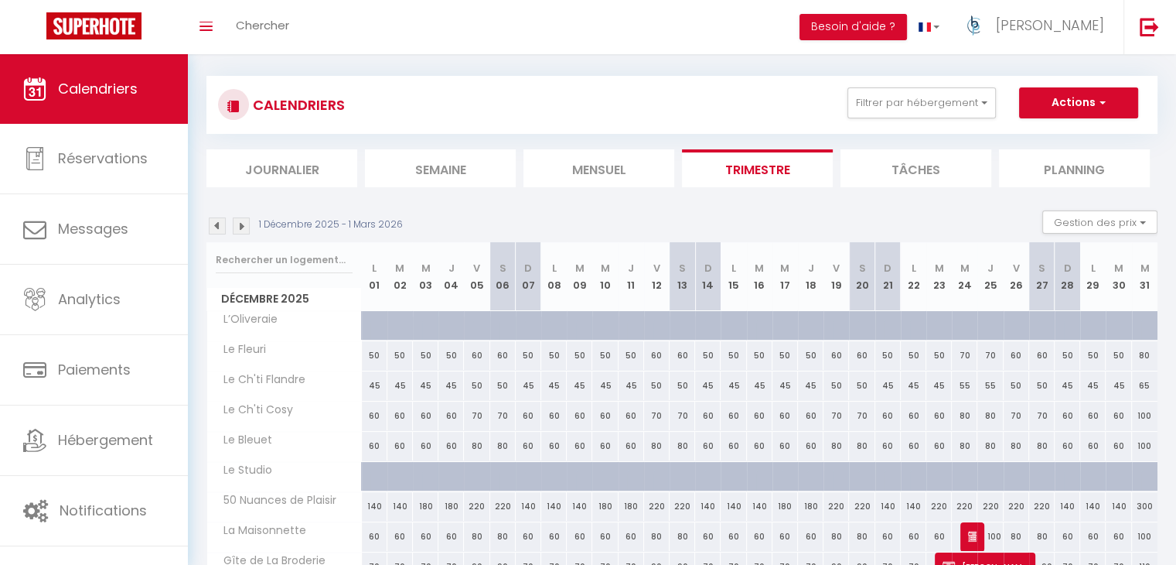
click at [244, 223] on img at bounding box center [241, 225] width 17 height 17
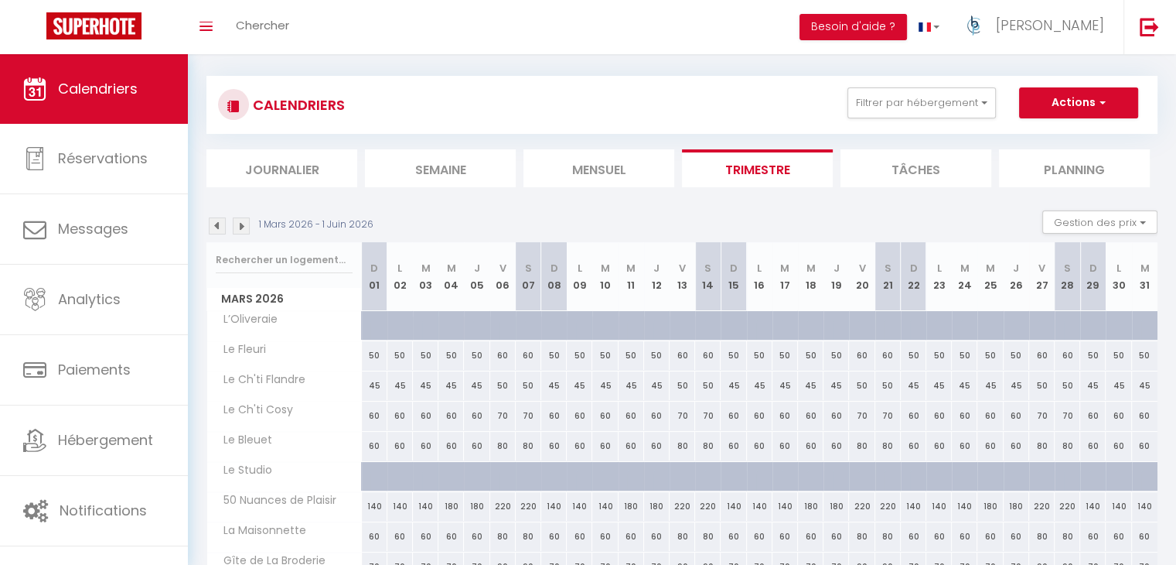
drag, startPoint x: 368, startPoint y: 226, endPoint x: 379, endPoint y: 223, distance: 11.3
click at [379, 223] on div "1 Mars 2026 - 1 Juin 2026 Gestion des prix Nb Nuits minimum Règles Disponibilité" at bounding box center [681, 226] width 951 height 32
click at [424, 214] on div "1 Mars 2026 - 1 Juin 2026 Gestion des prix Nb Nuits minimum Règles Disponibilité" at bounding box center [681, 226] width 951 height 32
click at [237, 227] on img at bounding box center [241, 225] width 17 height 17
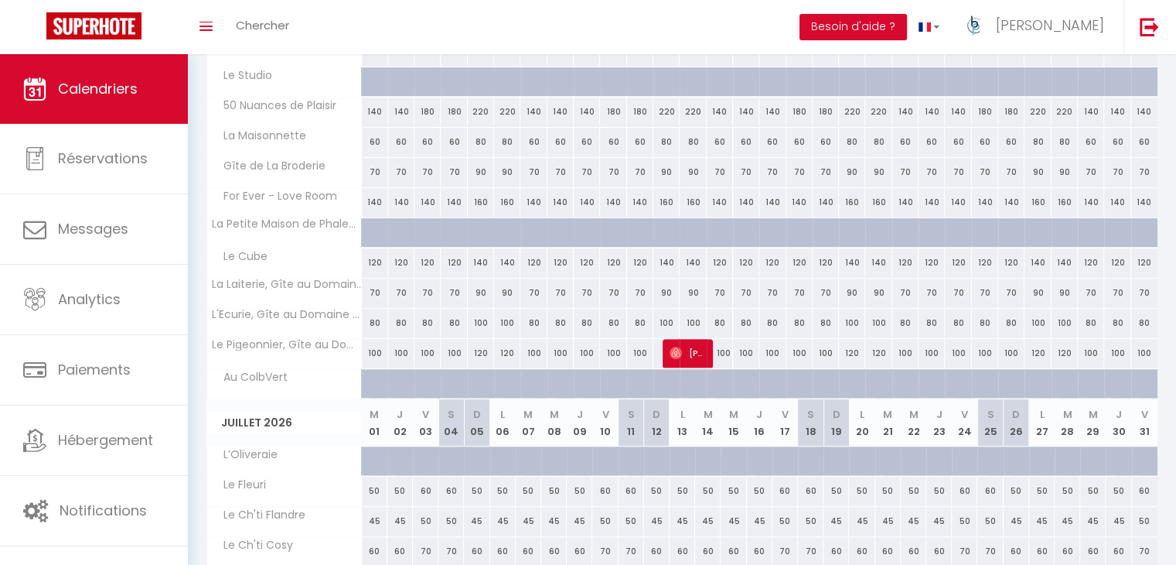
scroll to position [261, 0]
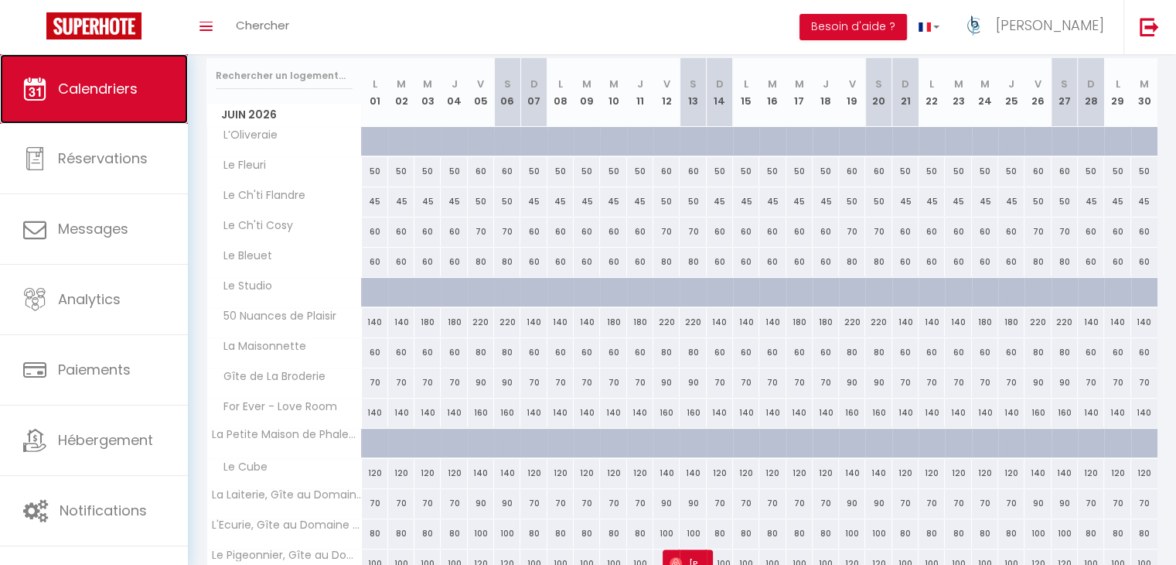
click at [125, 76] on link "Calendriers" at bounding box center [94, 89] width 188 height 70
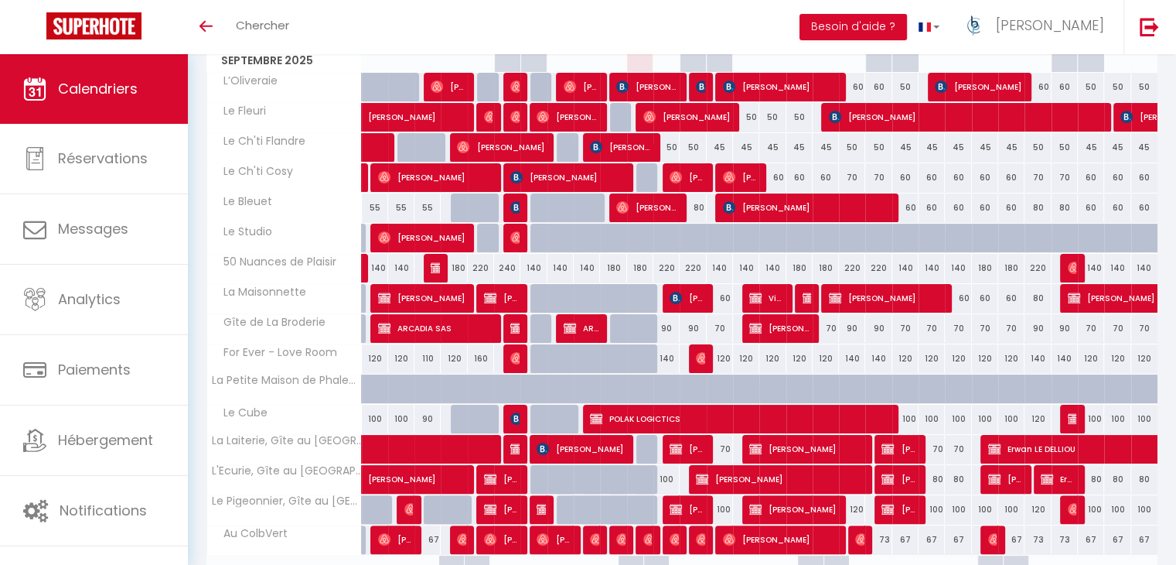
scroll to position [273, 0]
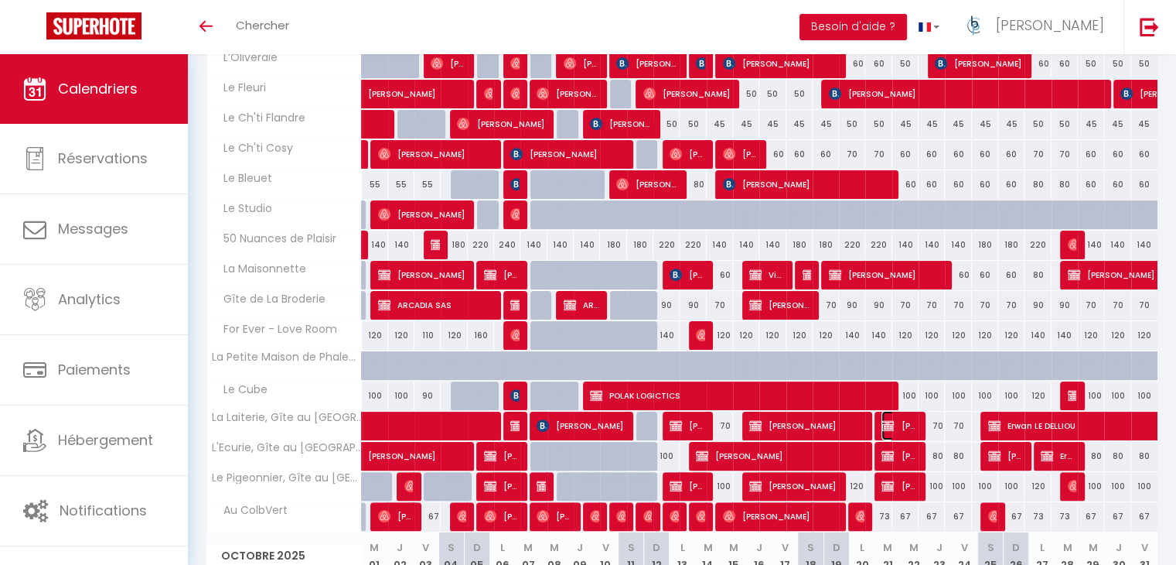
click at [909, 421] on span "[PERSON_NAME]" at bounding box center [900, 425] width 36 height 29
select select "KO"
select select "0"
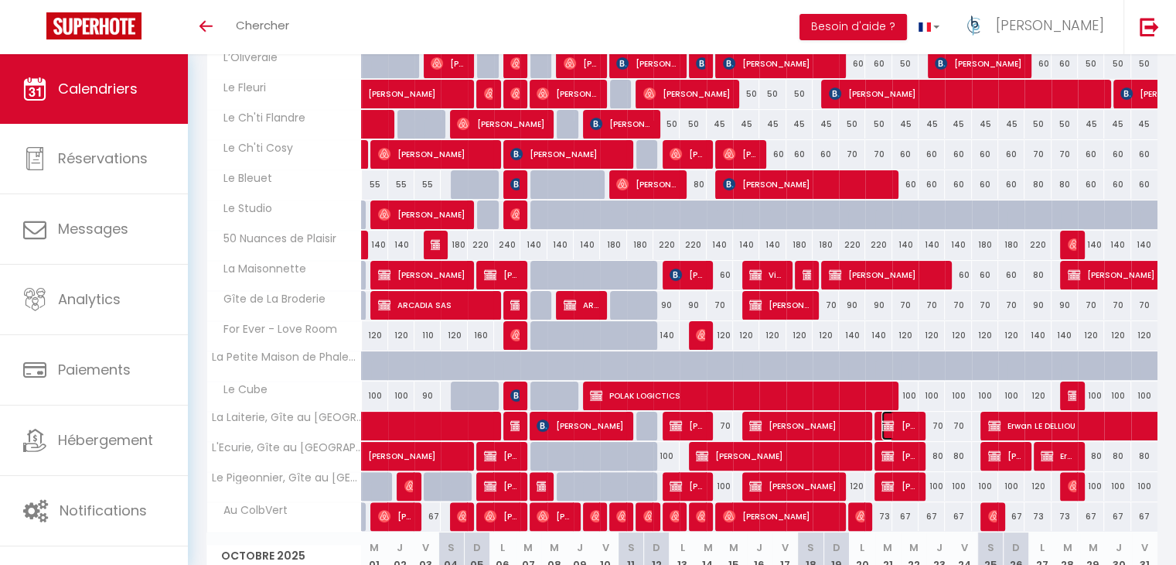
select select "1"
select select
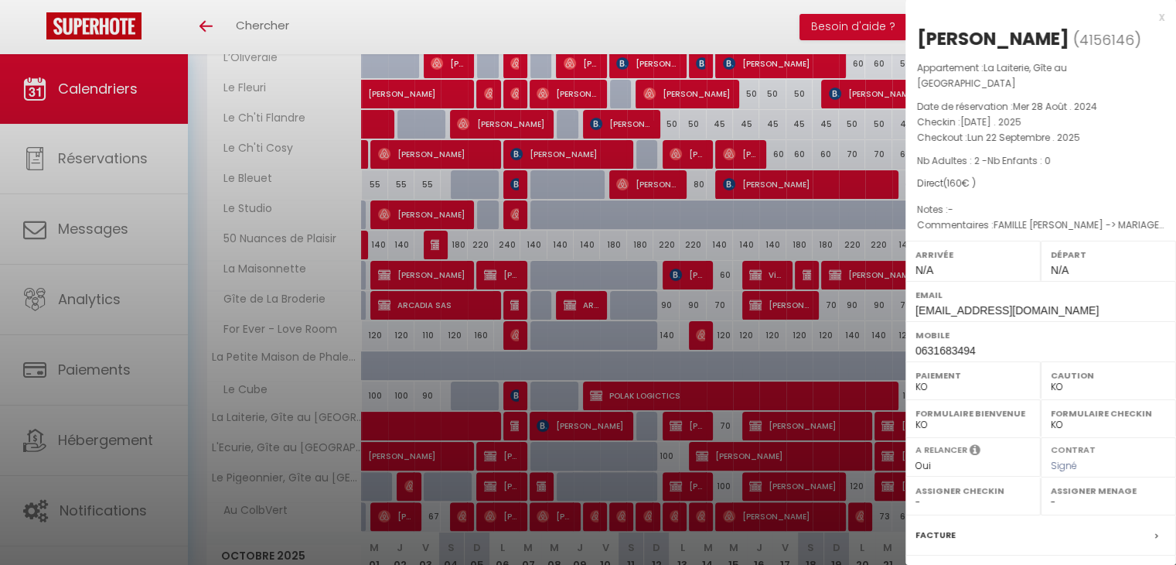
click at [795, 351] on div at bounding box center [588, 282] width 1176 height 565
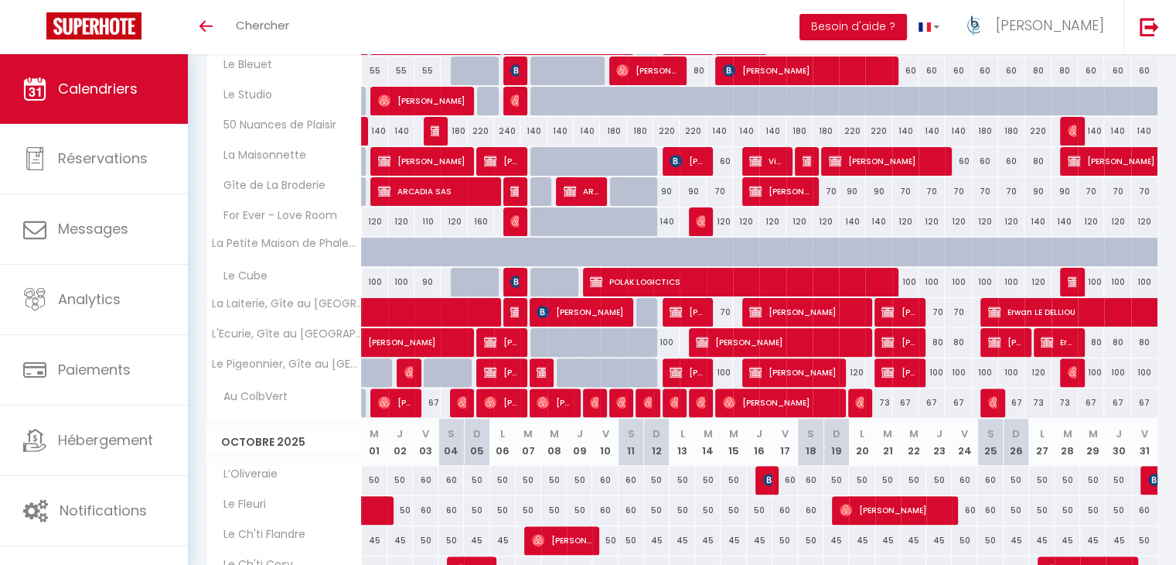
scroll to position [0, 0]
